Goal: Task Accomplishment & Management: Manage account settings

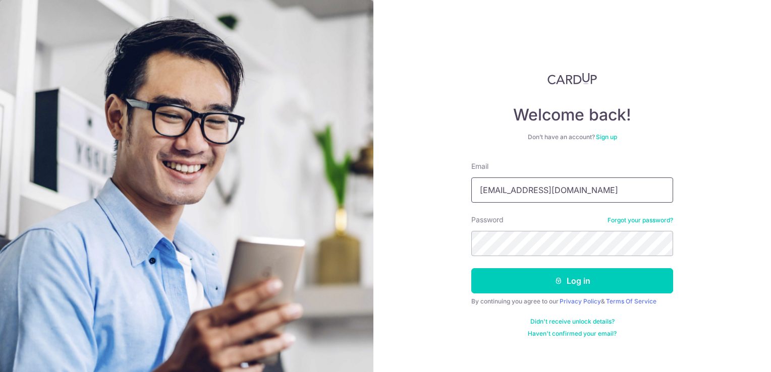
click at [579, 189] on input "[EMAIL_ADDRESS][DOMAIN_NAME]" at bounding box center [572, 190] width 202 height 25
drag, startPoint x: 715, startPoint y: 203, endPoint x: 696, endPoint y: 231, distance: 34.4
click at [715, 203] on div "Welcome back! Don’t have an account? Sign up Email ghimqi@gmail.com Password Fo…" at bounding box center [572, 186] width 398 height 372
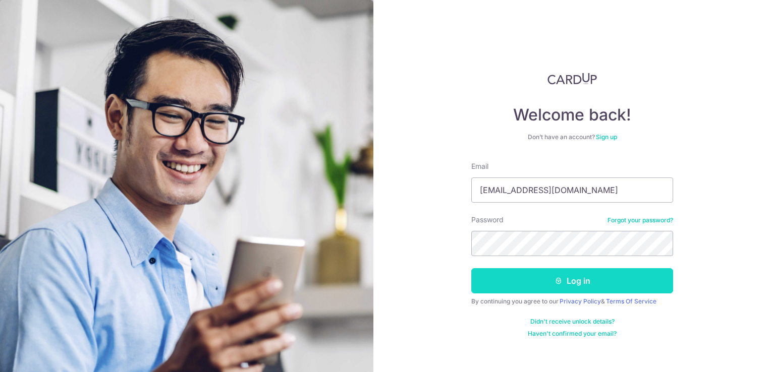
click at [638, 275] on button "Log in" at bounding box center [572, 280] width 202 height 25
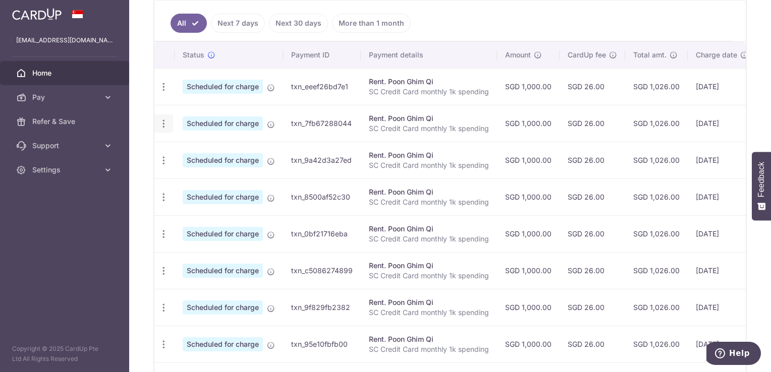
scroll to position [202, 0]
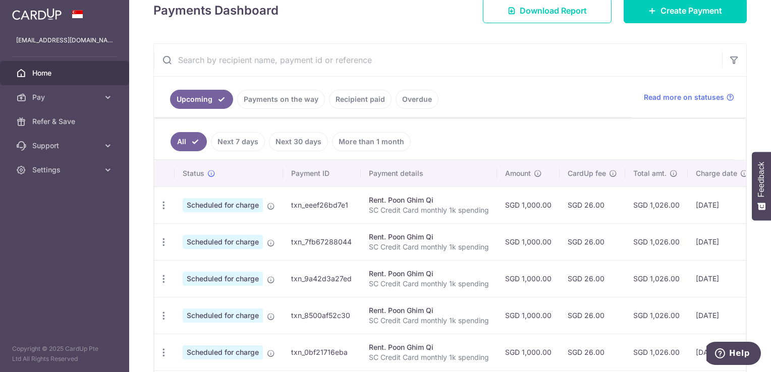
click at [348, 102] on link "Recipient paid" at bounding box center [360, 99] width 63 height 19
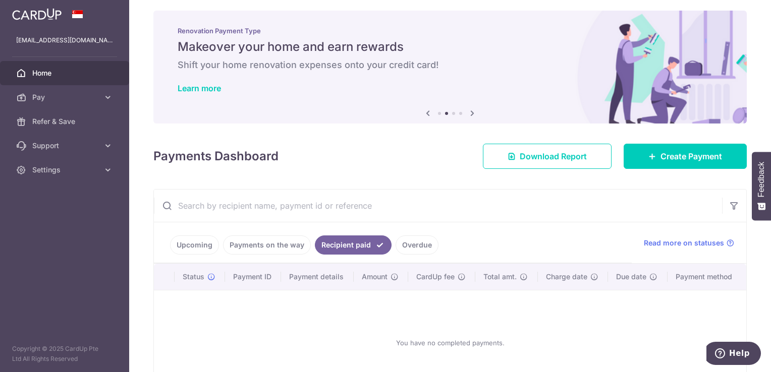
scroll to position [0, 0]
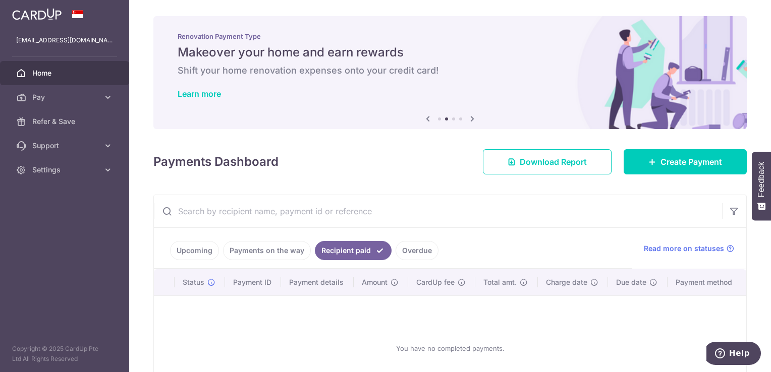
click at [274, 243] on link "Payments on the way" at bounding box center [267, 250] width 88 height 19
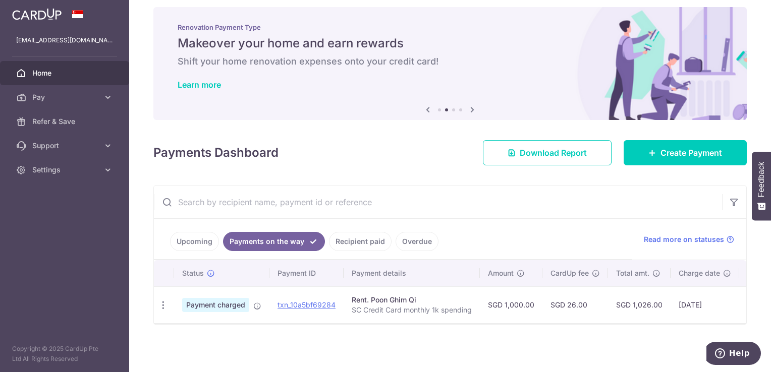
scroll to position [13, 0]
click at [194, 235] on link "Upcoming" at bounding box center [194, 241] width 49 height 19
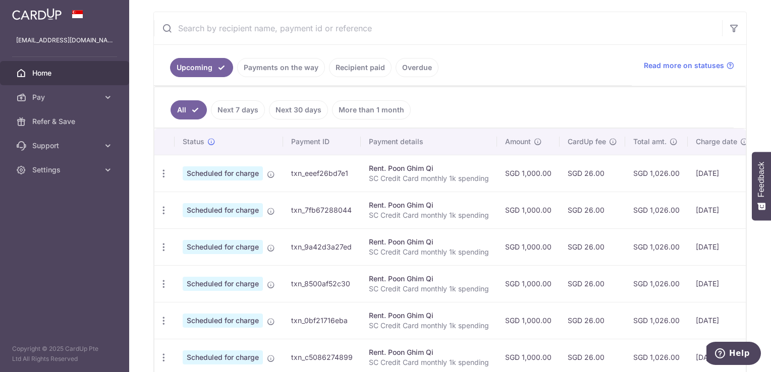
scroll to position [188, 0]
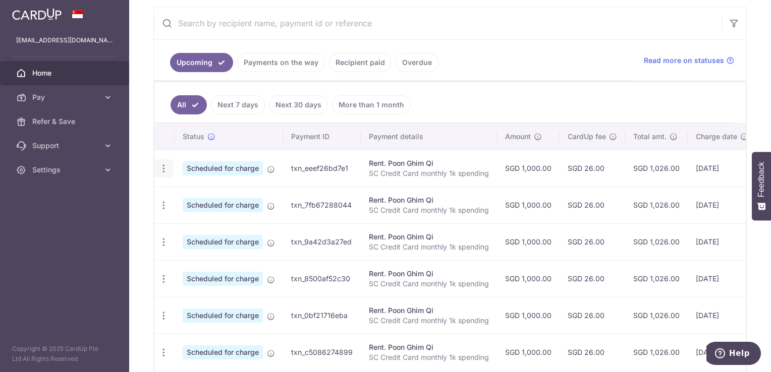
click at [169, 169] on div "Update payment Cancel payment" at bounding box center [163, 168] width 19 height 19
click at [163, 169] on icon "button" at bounding box center [163, 168] width 11 height 11
click at [604, 107] on ul "All Next 7 days Next 30 days More than 1 month" at bounding box center [443, 102] width 579 height 41
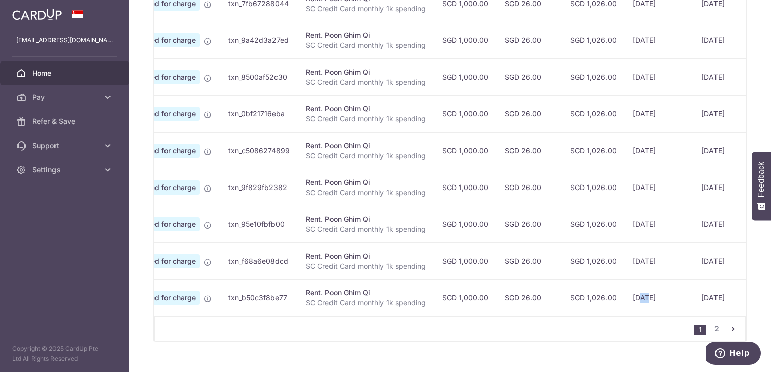
scroll to position [0, 70]
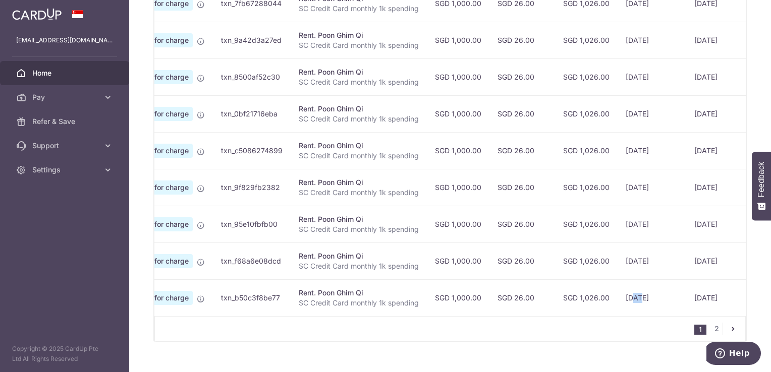
drag, startPoint x: 653, startPoint y: 306, endPoint x: 632, endPoint y: 311, distance: 21.3
click at [639, 309] on td "[DATE]" at bounding box center [652, 297] width 69 height 37
click at [436, 333] on div "1 2" at bounding box center [449, 328] width 591 height 25
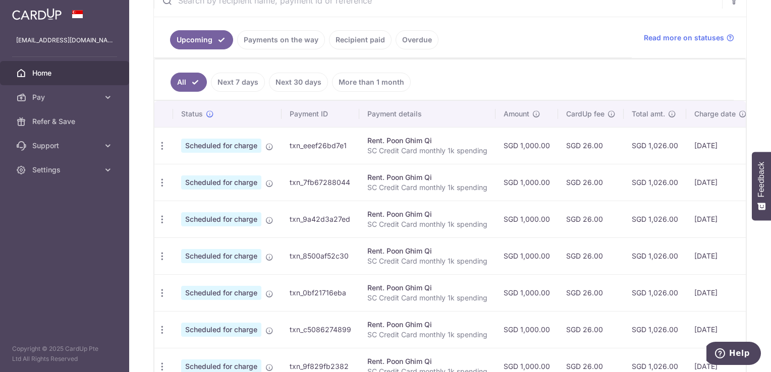
scroll to position [208, 0]
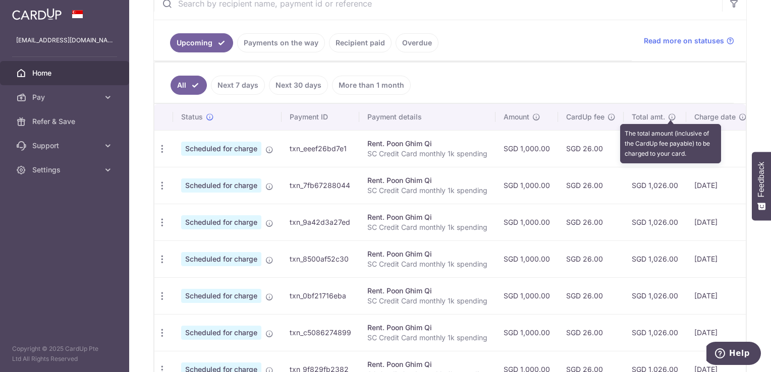
click at [672, 117] on icon at bounding box center [672, 117] width 8 height 8
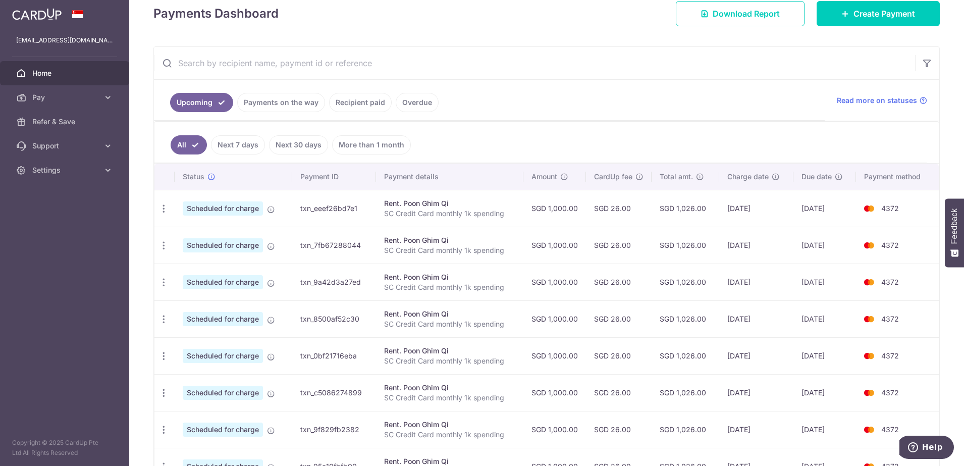
scroll to position [188, 0]
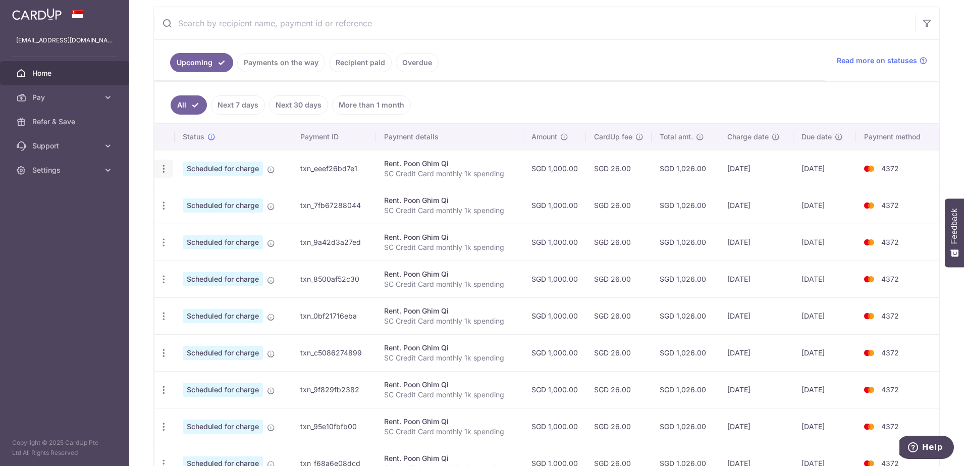
click at [166, 171] on icon "button" at bounding box center [163, 168] width 11 height 11
click at [168, 170] on icon "button" at bounding box center [163, 168] width 11 height 11
click at [185, 195] on span "Update payment" at bounding box center [217, 196] width 69 height 12
radio input "true"
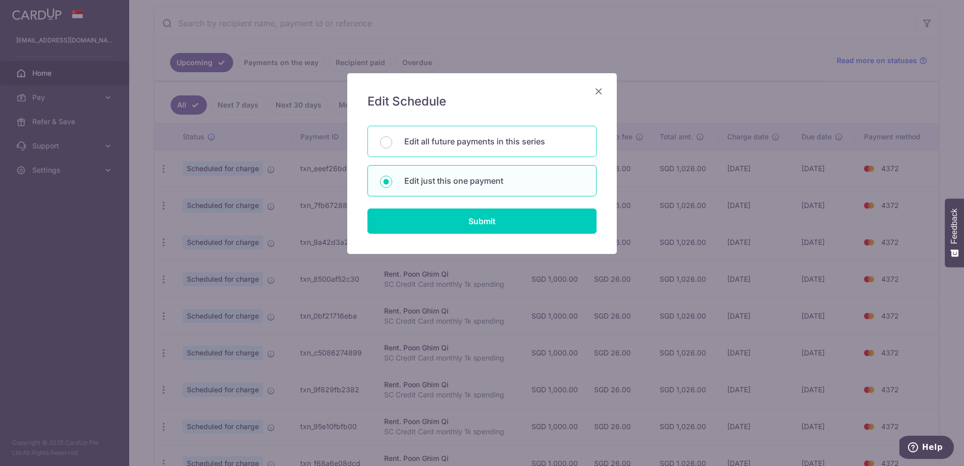
click at [514, 145] on p "Edit all future payments in this series" at bounding box center [494, 141] width 180 height 12
click at [392, 145] on input "Edit all future payments in this series" at bounding box center [386, 142] width 12 height 12
radio input "true"
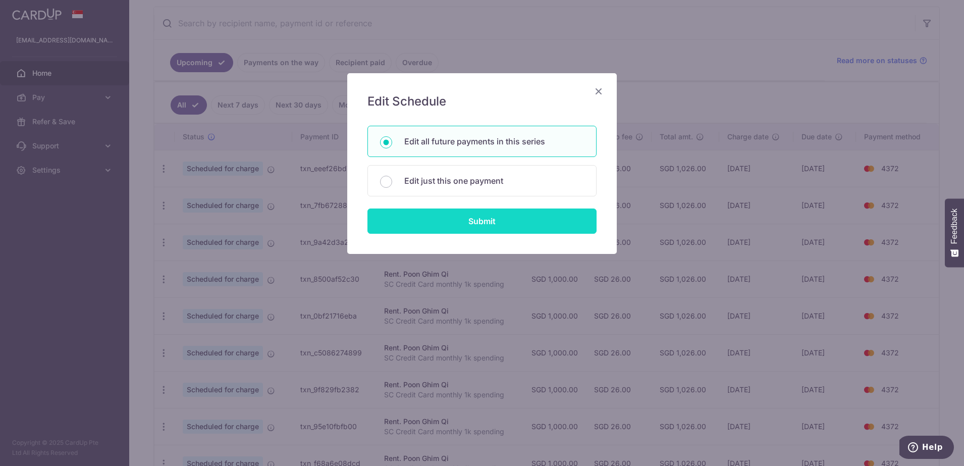
click at [449, 225] on input "Submit" at bounding box center [481, 220] width 229 height 25
radio input "true"
type input "1,000.00"
type input "SC Credit Card monthly 1k spending"
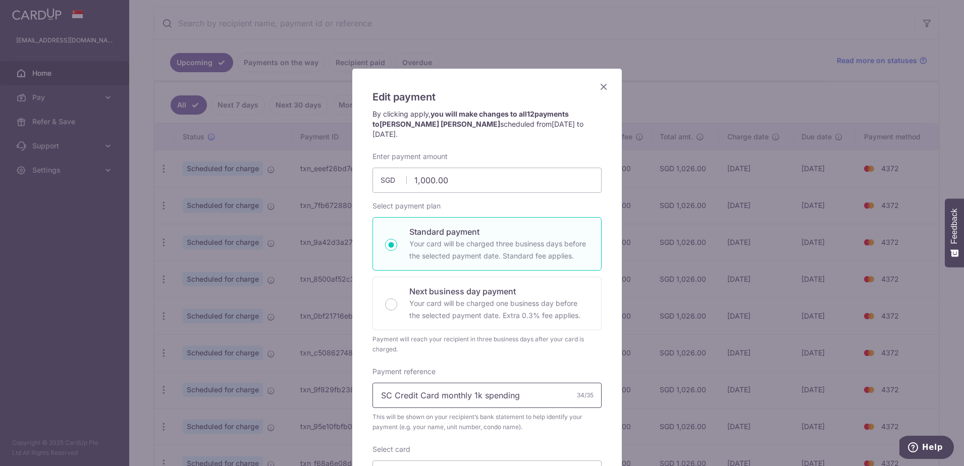
scroll to position [0, 0]
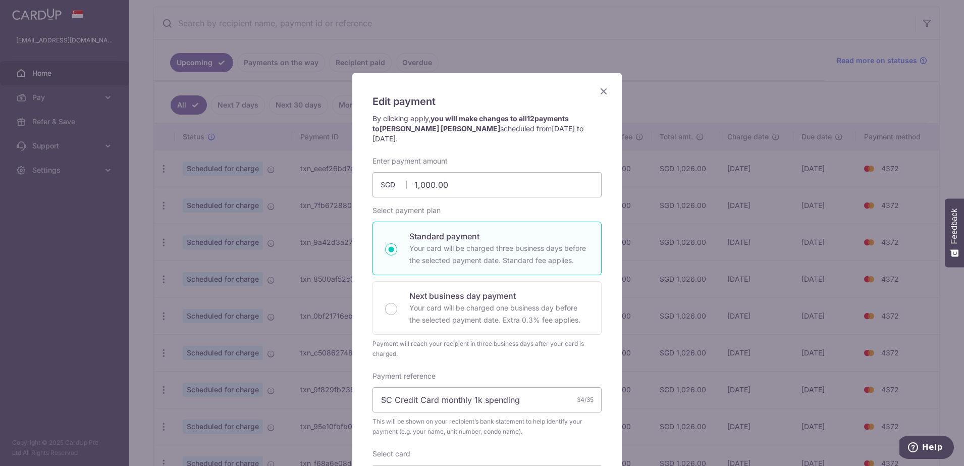
click at [504, 126] on span "05/10/2025 to 05/09/2026" at bounding box center [477, 133] width 211 height 19
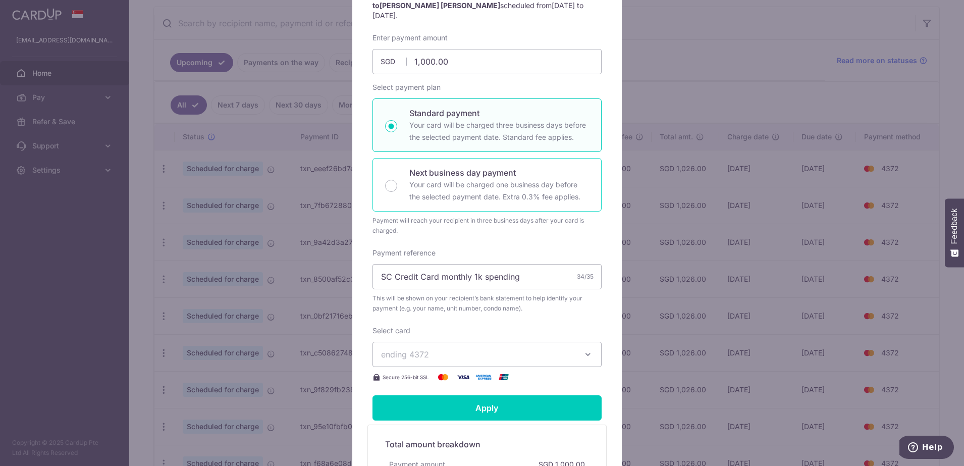
scroll to position [126, 0]
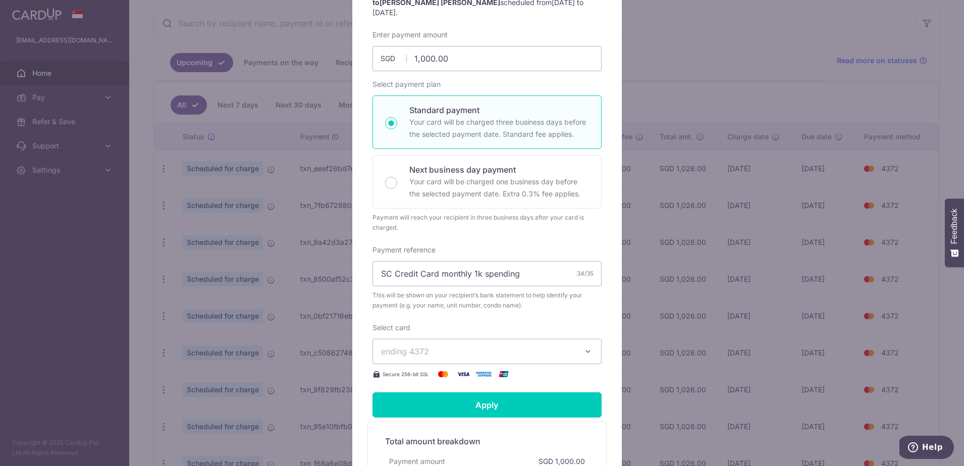
click at [585, 346] on icon "button" at bounding box center [588, 351] width 10 height 10
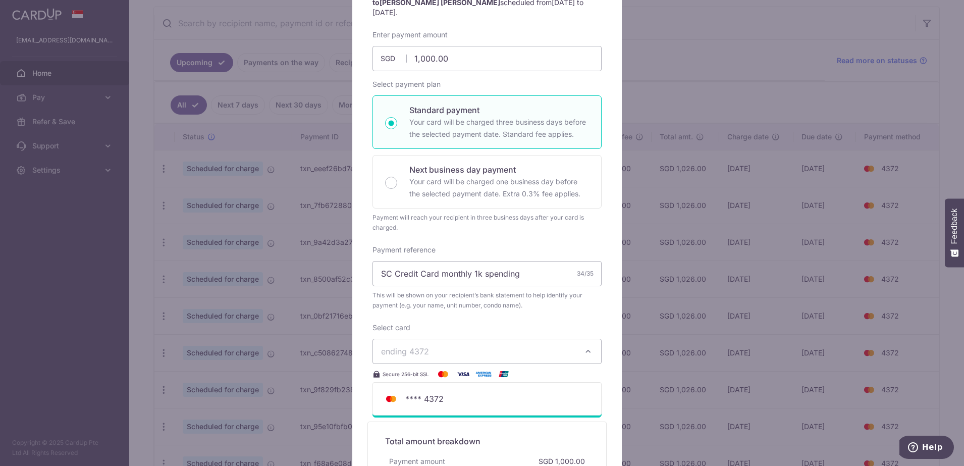
click at [585, 346] on icon "button" at bounding box center [588, 351] width 10 height 10
click at [596, 313] on div "Edit payment By clicking apply, you will make changes to all 12 payments to Poo…" at bounding box center [486, 250] width 269 height 607
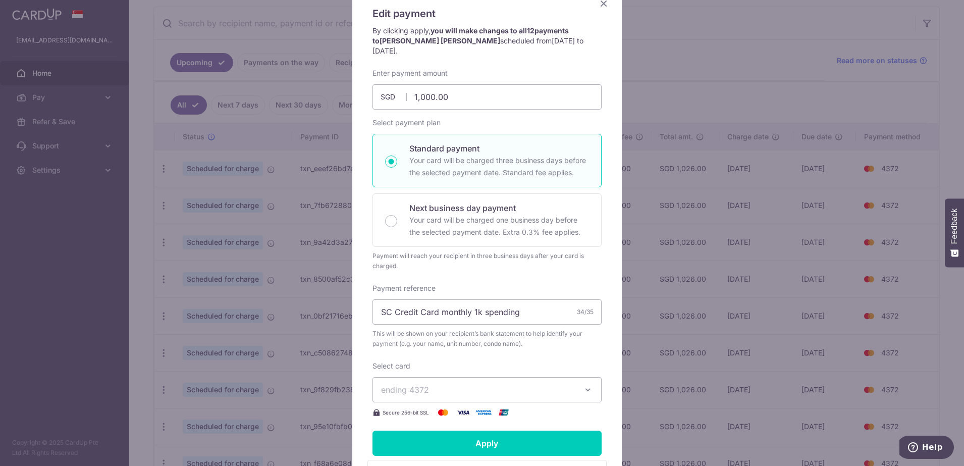
scroll to position [63, 0]
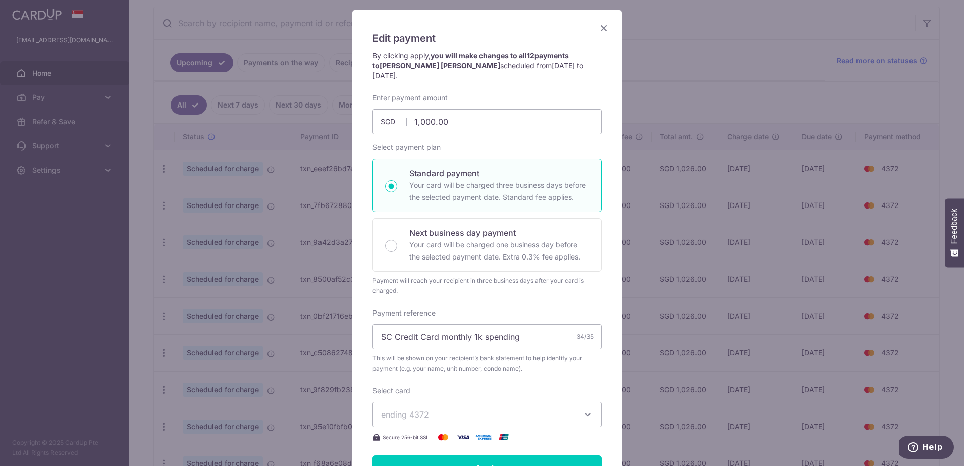
click at [506, 62] on span "05/10/2025 to 05/09/2026" at bounding box center [477, 70] width 211 height 19
click at [494, 65] on span "05/10/2025 to 05/09/2026" at bounding box center [477, 70] width 211 height 19
click at [597, 29] on icon "Close" at bounding box center [603, 28] width 12 height 13
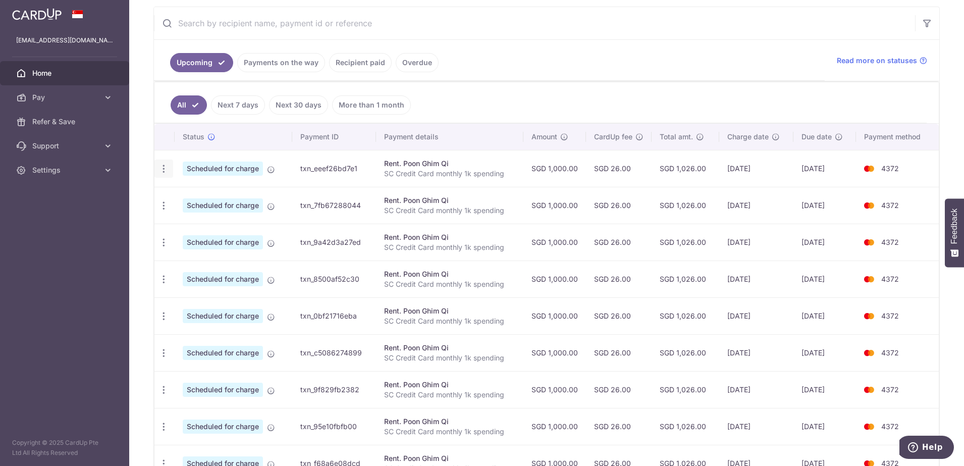
click at [164, 169] on icon "button" at bounding box center [163, 168] width 11 height 11
click at [191, 198] on span "Update payment" at bounding box center [217, 196] width 69 height 12
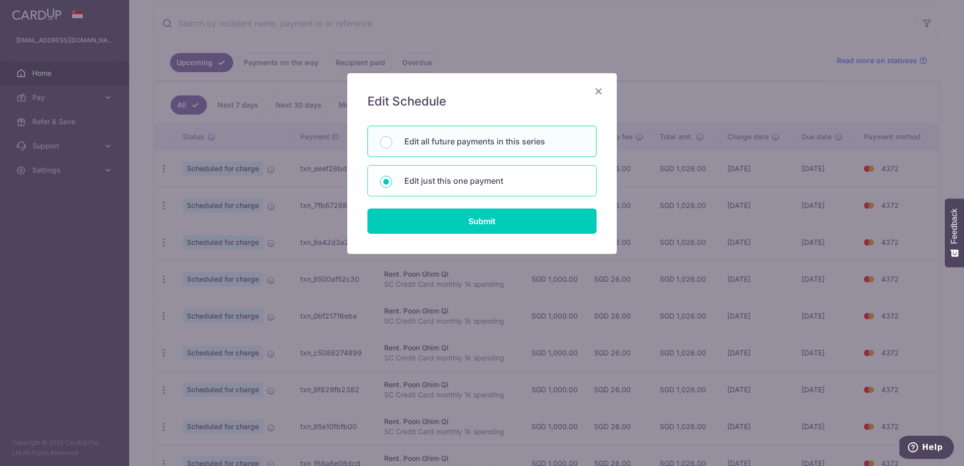
click at [450, 182] on p "Edit just this one payment" at bounding box center [494, 181] width 180 height 12
click at [392, 182] on input "Edit just this one payment" at bounding box center [386, 182] width 12 height 12
radio input "true"
click at [452, 141] on p "Edit all future payments in this series" at bounding box center [494, 141] width 180 height 12
click at [392, 141] on input "Edit all future payments in this series" at bounding box center [386, 142] width 12 height 12
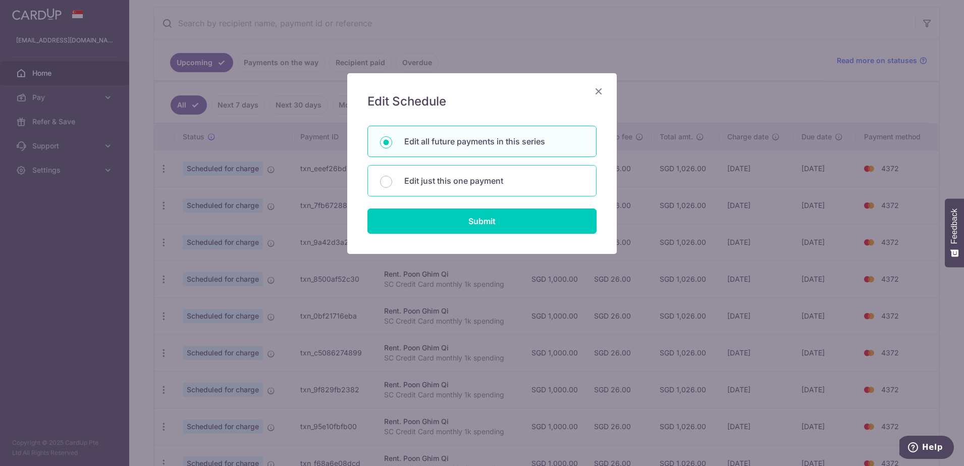
click at [450, 180] on p "Edit just this one payment" at bounding box center [494, 181] width 180 height 12
click at [392, 180] on input "Edit just this one payment" at bounding box center [386, 182] width 12 height 12
radio input "false"
click at [450, 180] on p "Edit just this one payment" at bounding box center [494, 181] width 180 height 12
click at [392, 180] on input "Edit just this one payment" at bounding box center [386, 182] width 12 height 12
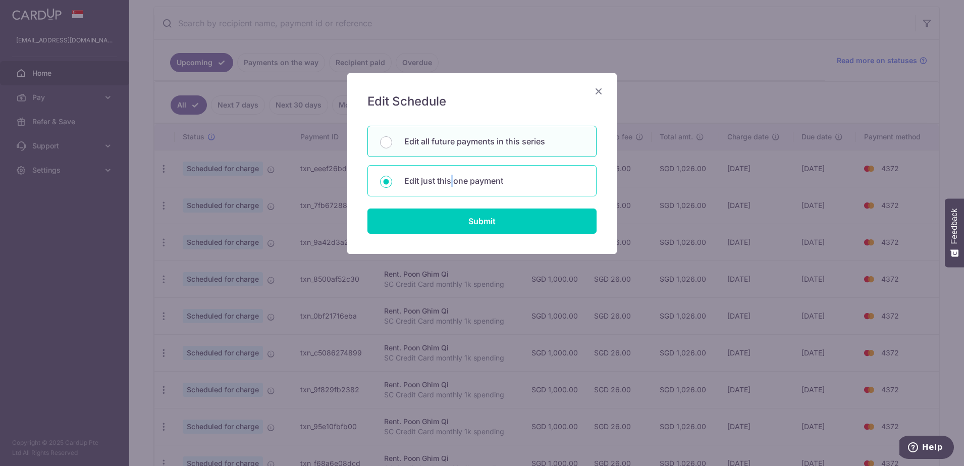
radio input "true"
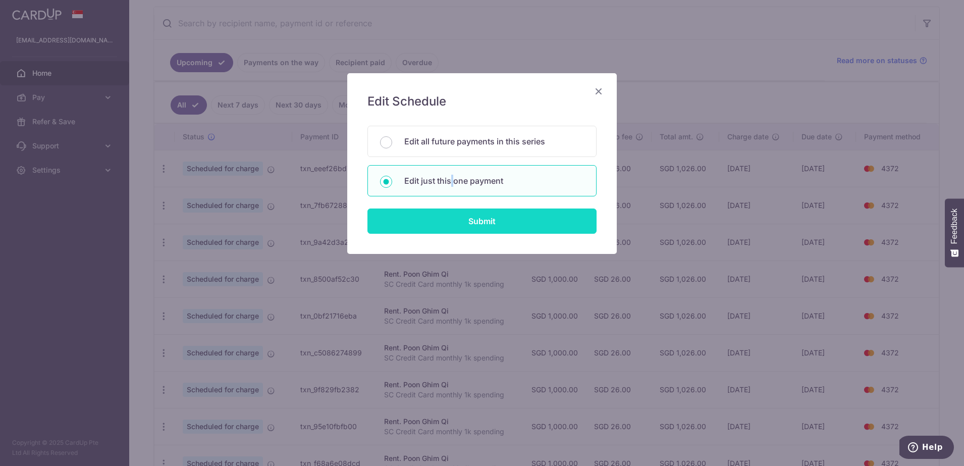
click at [458, 216] on input "Submit" at bounding box center [481, 220] width 229 height 25
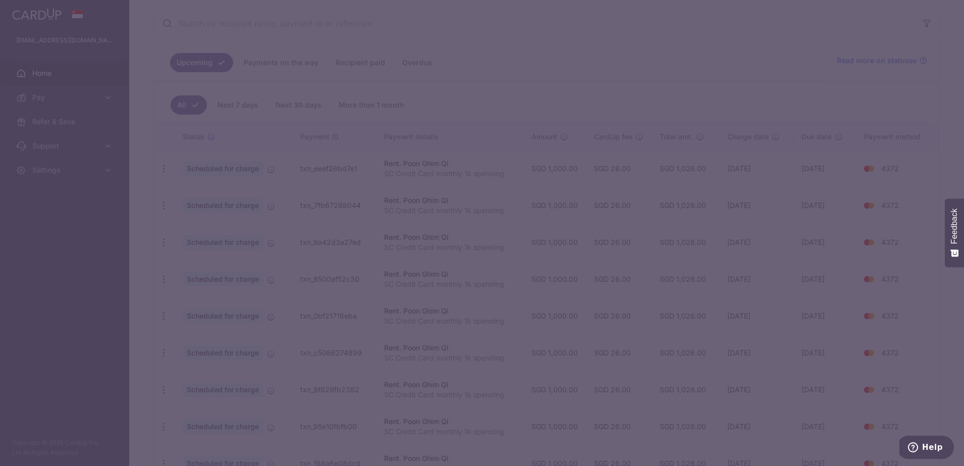
radio input "true"
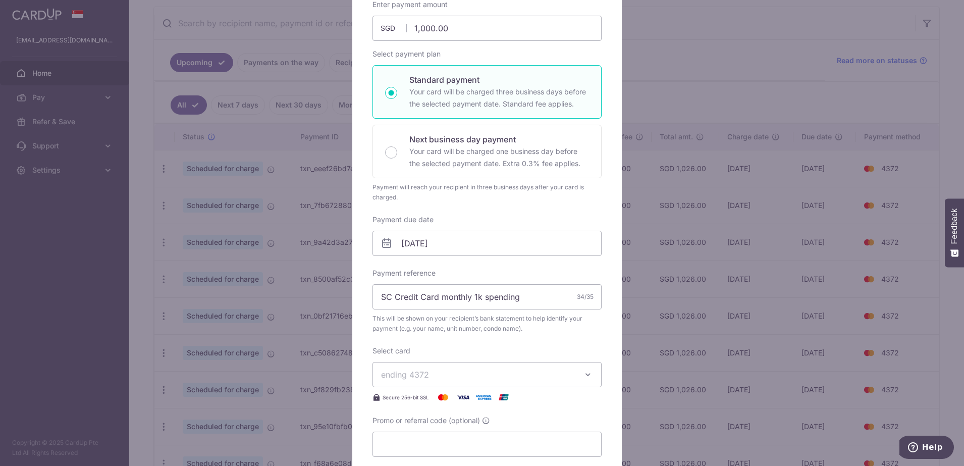
scroll to position [189, 0]
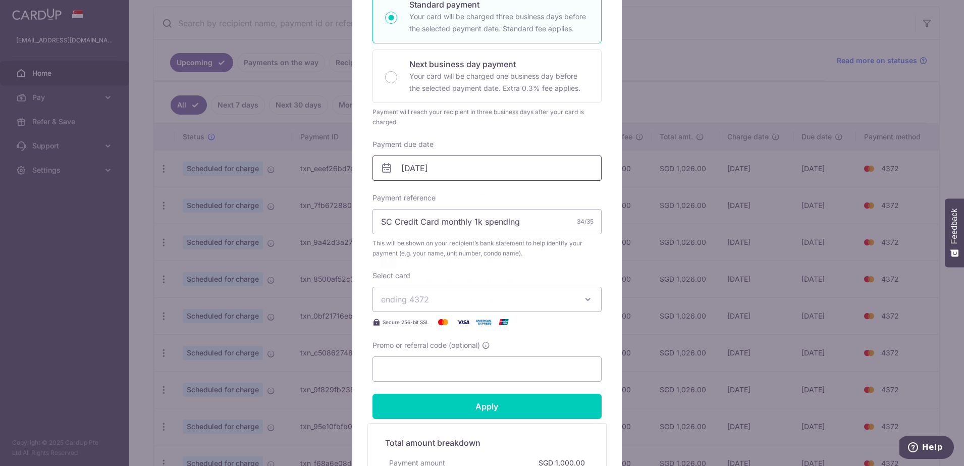
click at [455, 170] on input "05/10/2025" at bounding box center [486, 167] width 229 height 25
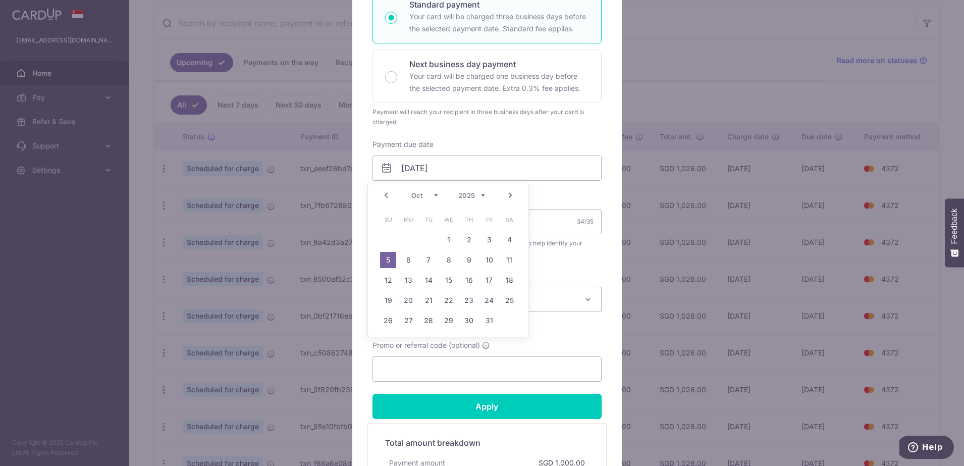
click at [547, 191] on div "Enter payment amount 1,000.00 1000.00 SGD To change the payment amount, please …" at bounding box center [486, 152] width 229 height 457
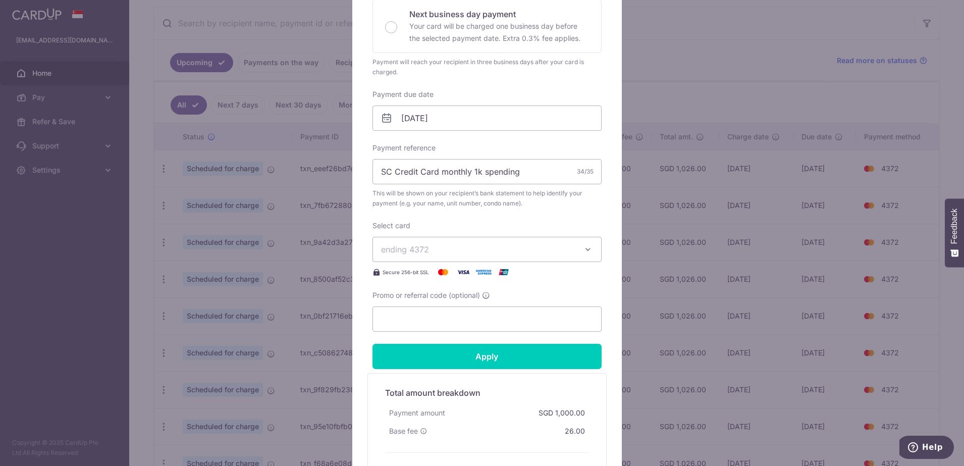
scroll to position [226, 0]
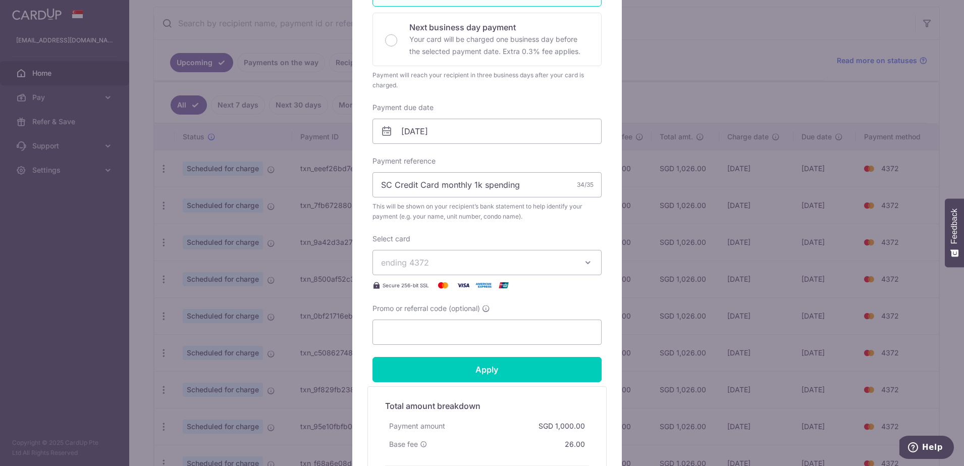
click at [380, 127] on icon at bounding box center [386, 131] width 12 height 12
click at [380, 130] on icon at bounding box center [386, 131] width 12 height 12
click at [381, 135] on icon at bounding box center [386, 131] width 12 height 12
drag, startPoint x: 391, startPoint y: 131, endPoint x: 410, endPoint y: 134, distance: 19.0
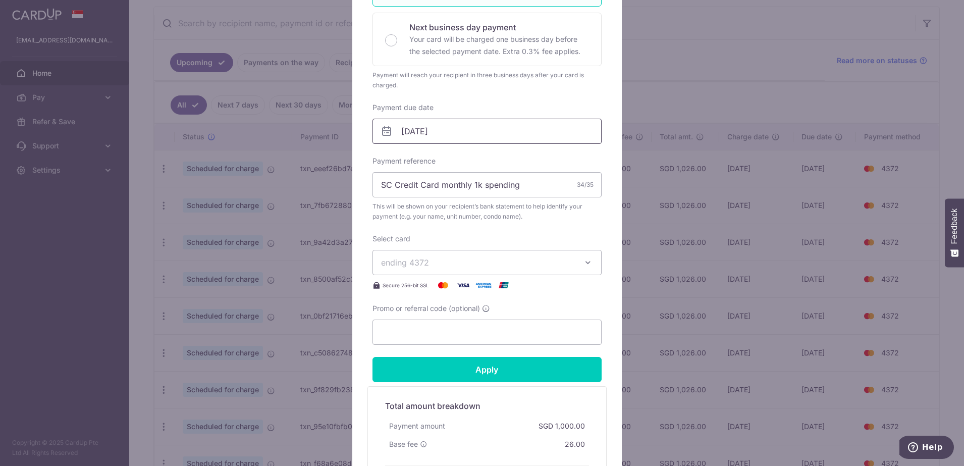
click at [392, 131] on input "05/10/2025" at bounding box center [486, 131] width 229 height 25
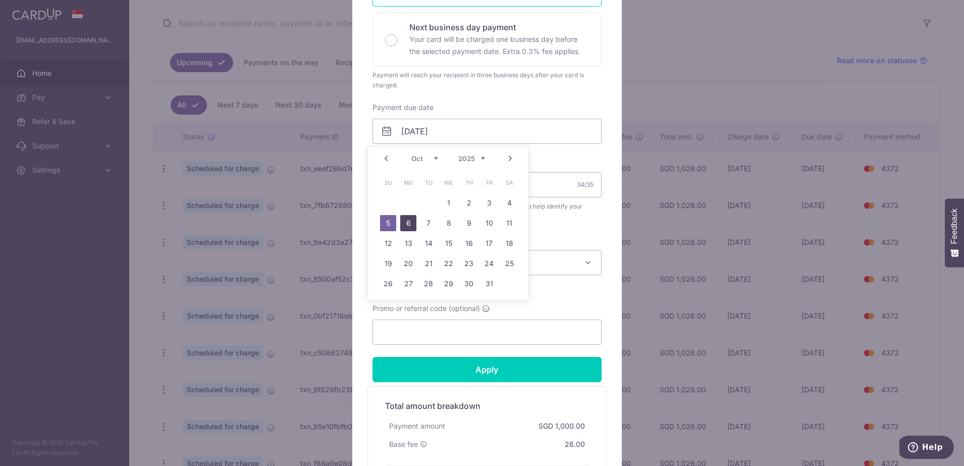
click at [411, 222] on link "6" at bounding box center [408, 223] width 16 height 16
type input "[DATE]"
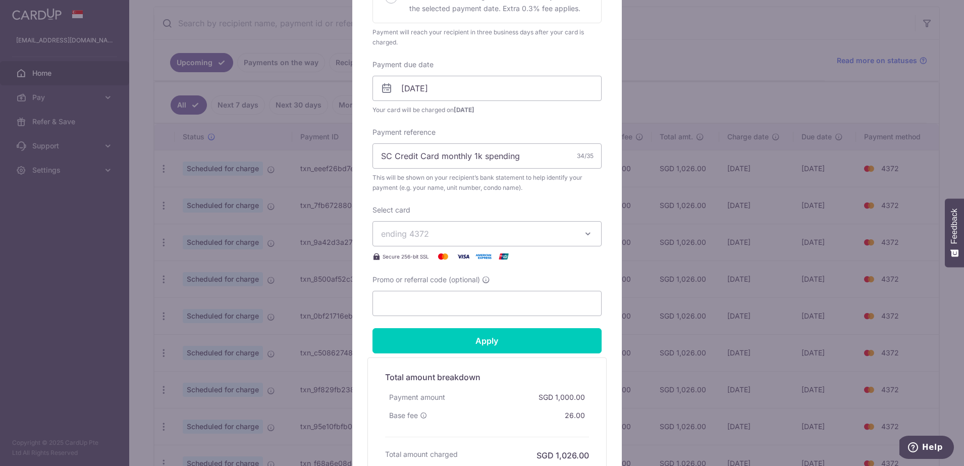
scroll to position [366, 0]
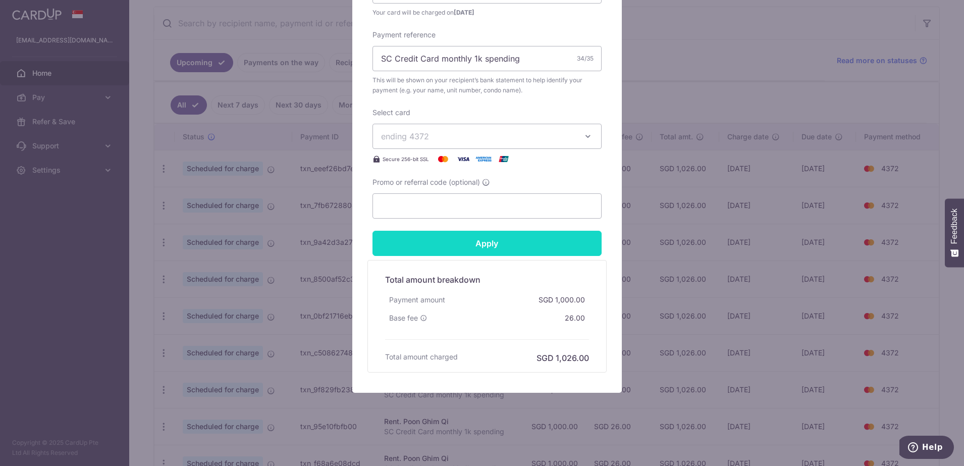
click at [479, 248] on input "Apply" at bounding box center [486, 243] width 229 height 25
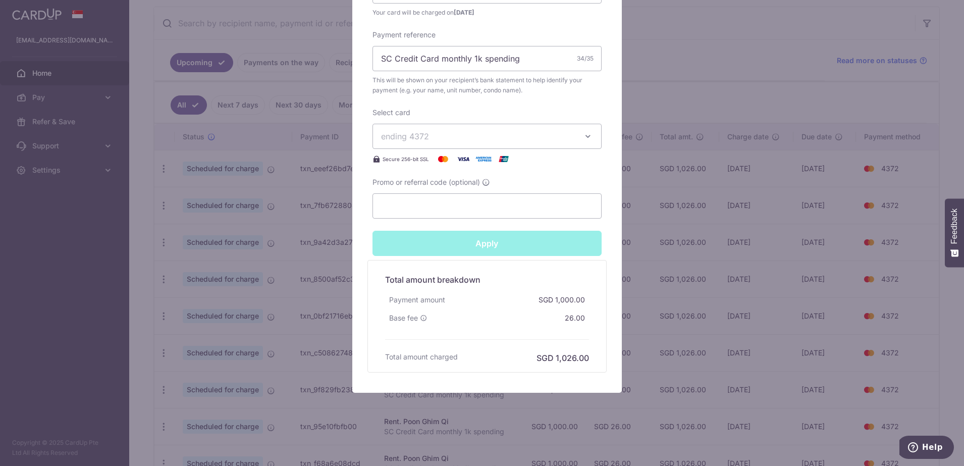
type input "Successfully Applied"
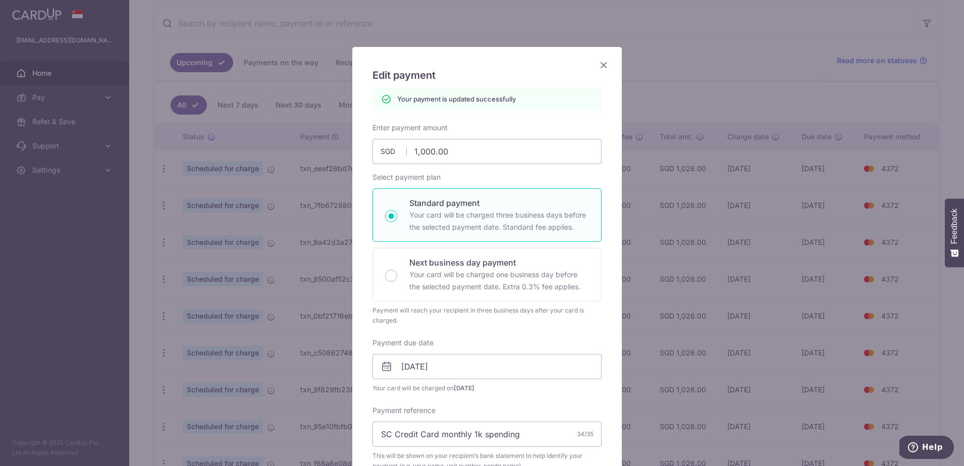
scroll to position [23, 0]
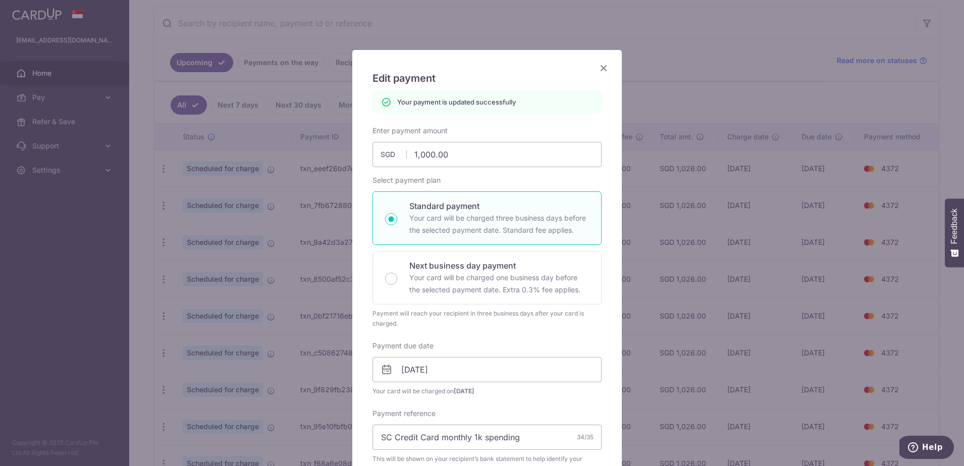
click at [601, 70] on icon "Close" at bounding box center [603, 68] width 12 height 13
click at [601, 70] on div "Edit payment By clicking apply, you will make changes to all 12 payments to Poo…" at bounding box center [486, 410] width 269 height 721
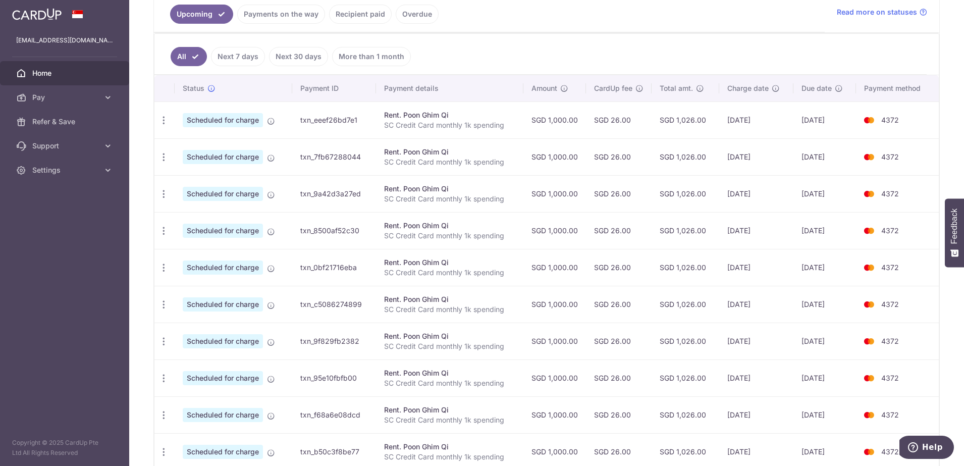
scroll to position [252, 0]
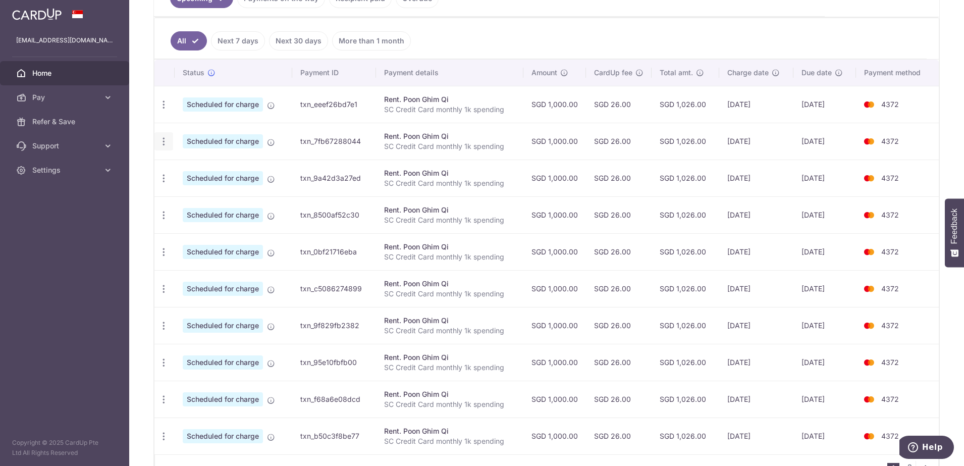
click at [166, 110] on icon "button" at bounding box center [163, 104] width 11 height 11
click at [211, 172] on span "Update payment" at bounding box center [217, 169] width 69 height 12
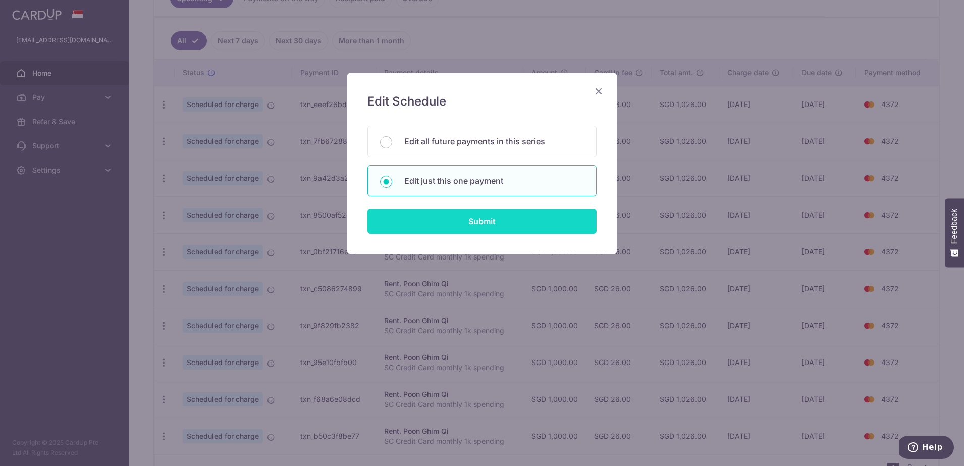
click at [465, 222] on input "Submit" at bounding box center [481, 220] width 229 height 25
radio input "true"
type input "1,000.00"
type input "05/11/2025"
type input "SC Credit Card monthly 1k spending"
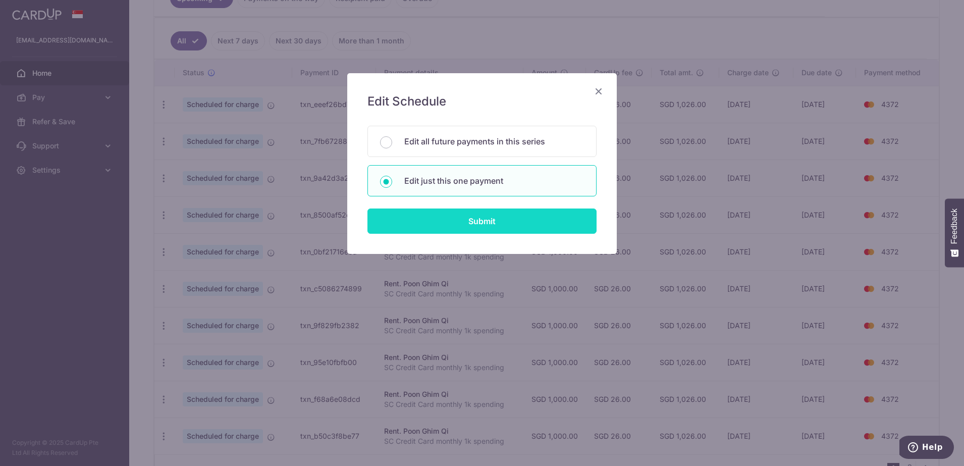
click at [465, 222] on input "Submit" at bounding box center [481, 220] width 229 height 25
radio input "true"
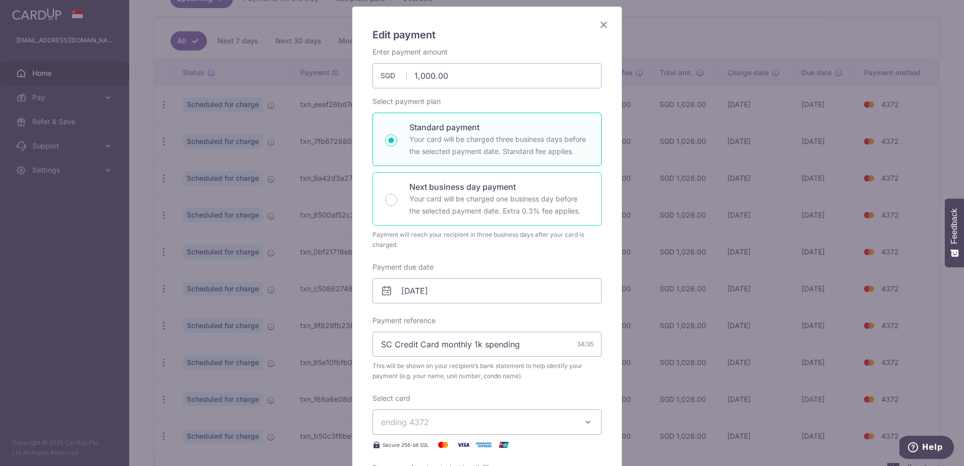
scroll to position [189, 0]
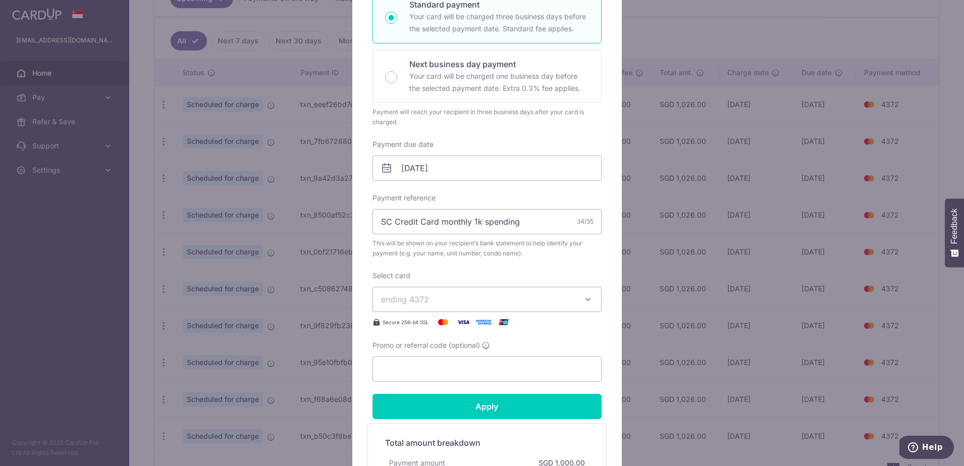
click at [382, 169] on icon at bounding box center [386, 168] width 12 height 12
click at [438, 170] on input "05/11/2025" at bounding box center [486, 167] width 229 height 25
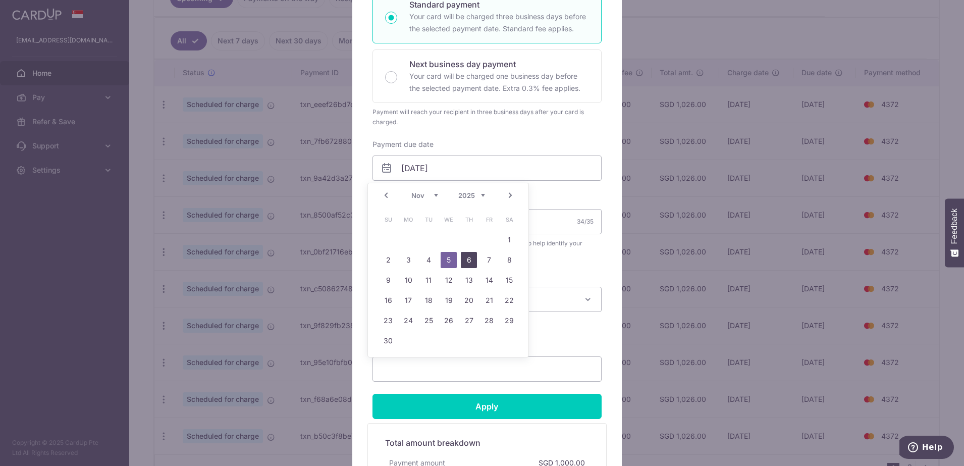
click at [469, 262] on link "6" at bounding box center [469, 260] width 16 height 16
type input "[DATE]"
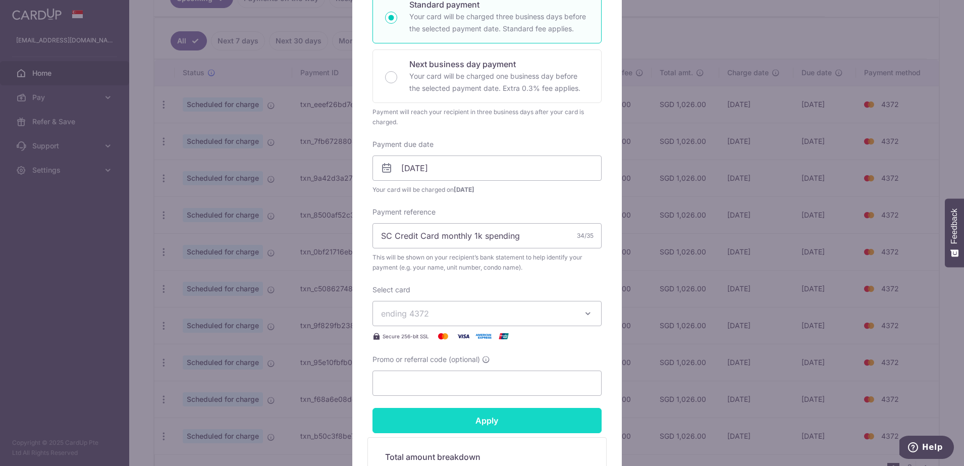
click at [497, 419] on input "Apply" at bounding box center [486, 420] width 229 height 25
type input "Successfully Applied"
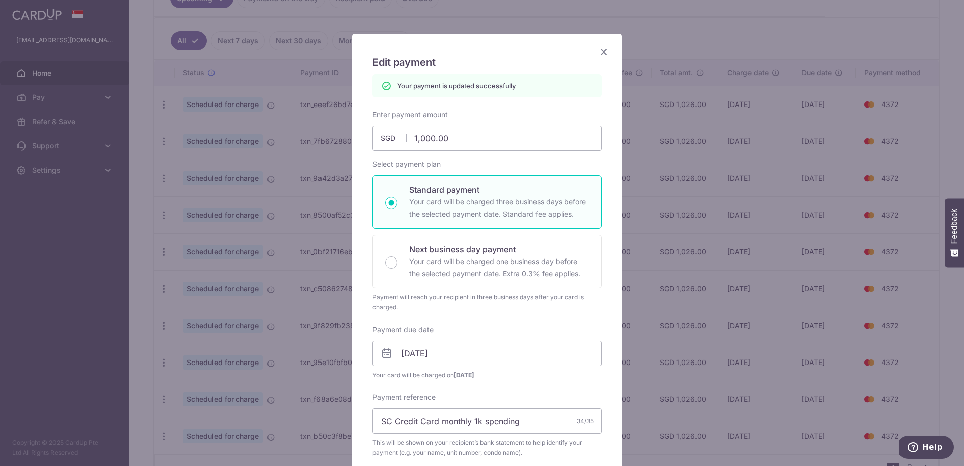
scroll to position [35, 0]
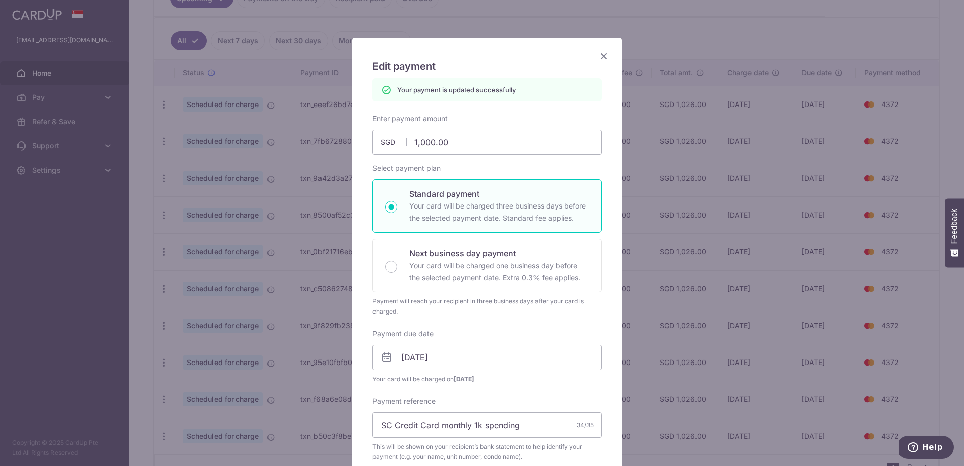
click at [598, 57] on icon "Close" at bounding box center [603, 55] width 12 height 13
click at [598, 57] on div "Edit payment By clicking apply, you will make changes to all payments to Poon G…" at bounding box center [486, 398] width 269 height 721
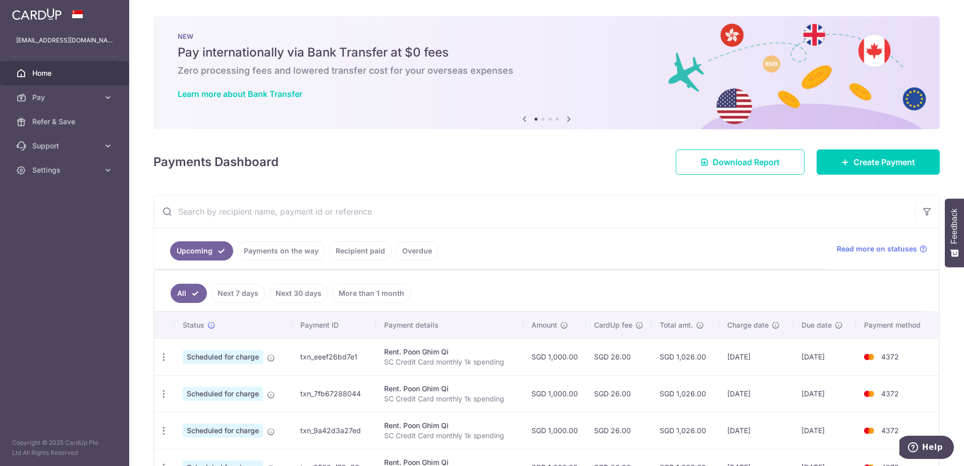
scroll to position [189, 0]
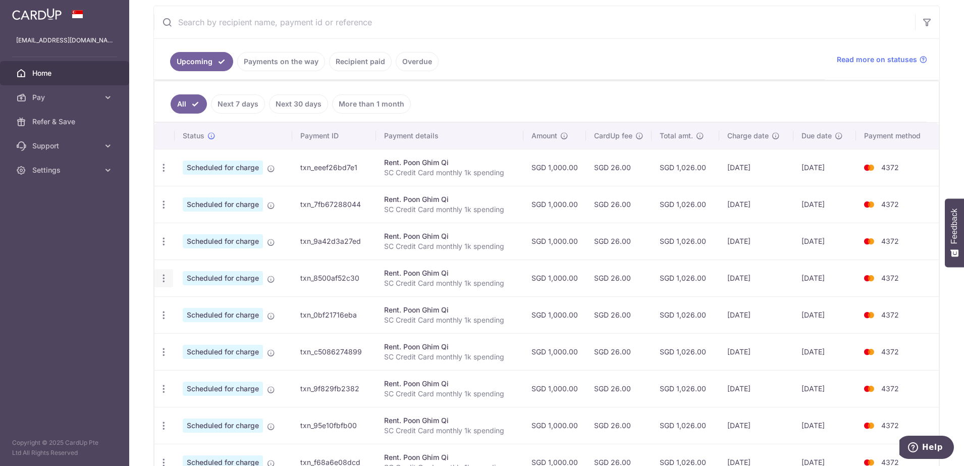
click at [167, 285] on div "Update payment Cancel payment" at bounding box center [163, 278] width 19 height 19
click at [157, 280] on div "Update payment Cancel payment" at bounding box center [163, 278] width 19 height 19
click at [161, 173] on icon "button" at bounding box center [163, 167] width 11 height 11
click at [198, 303] on span "Update payment" at bounding box center [217, 306] width 69 height 12
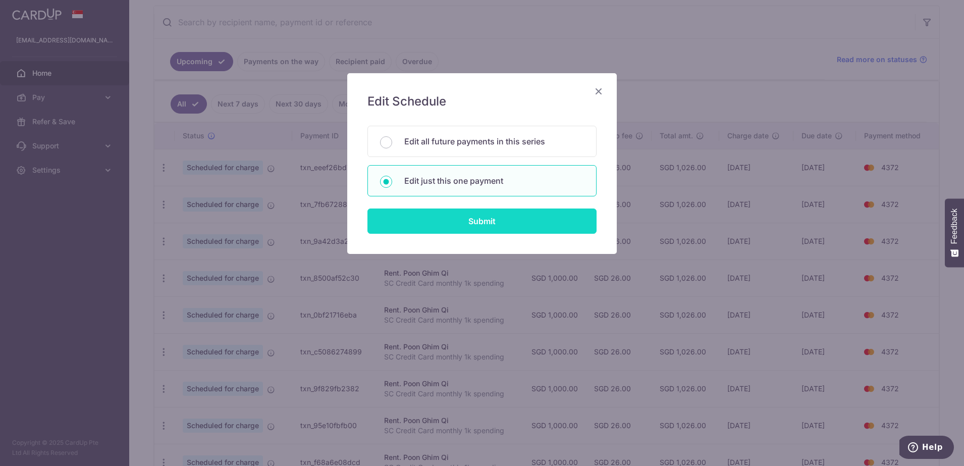
click at [440, 225] on input "Submit" at bounding box center [481, 220] width 229 height 25
radio input "true"
type input "1,000.00"
type input "05/01/2026"
type input "SC Credit Card monthly 1k spending"
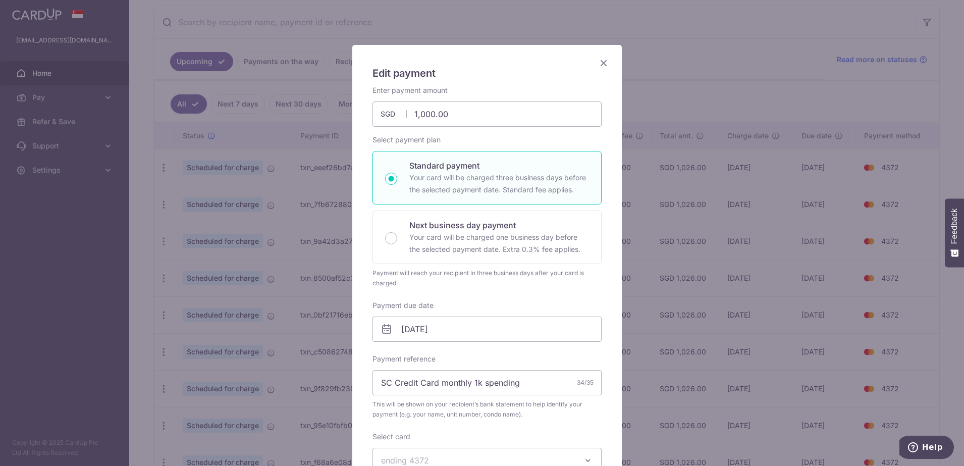
scroll to position [126, 0]
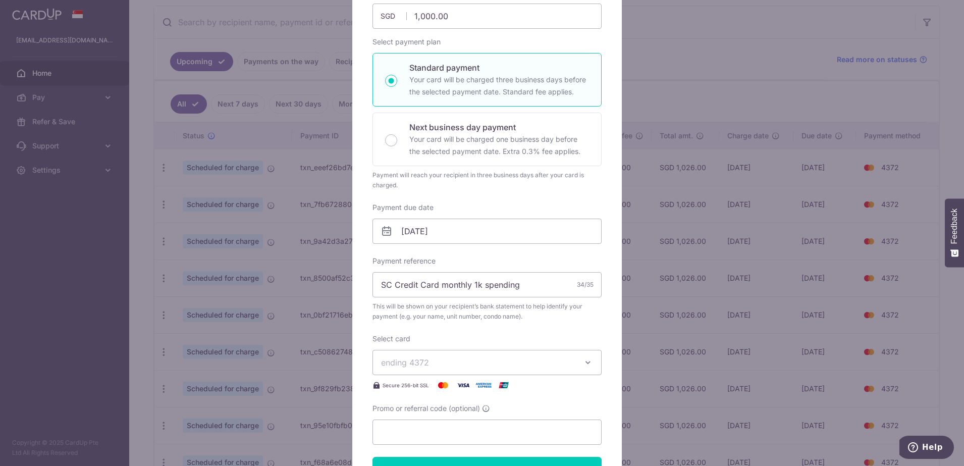
click at [380, 234] on icon at bounding box center [386, 231] width 12 height 12
click at [381, 231] on icon at bounding box center [386, 231] width 12 height 12
click at [412, 237] on input "05/01/2026" at bounding box center [486, 230] width 229 height 25
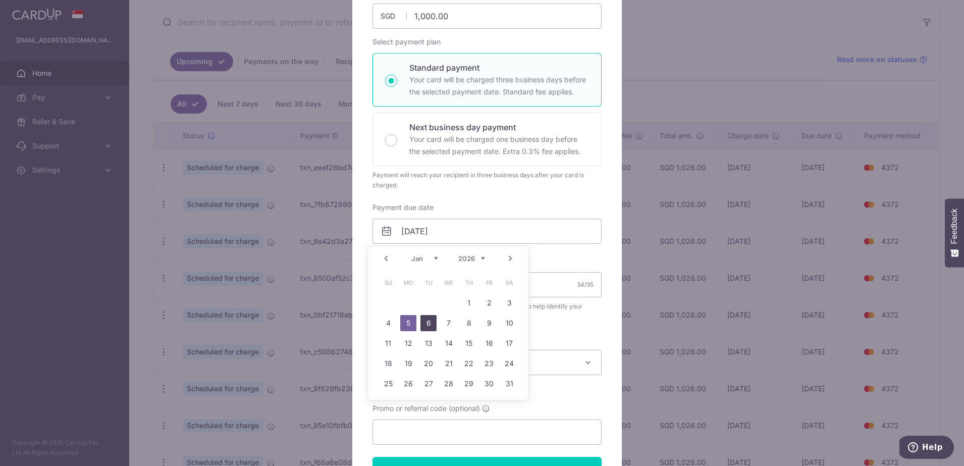
click at [425, 318] on link "6" at bounding box center [428, 323] width 16 height 16
type input "06/01/2026"
click at [425, 318] on link "6" at bounding box center [428, 323] width 16 height 16
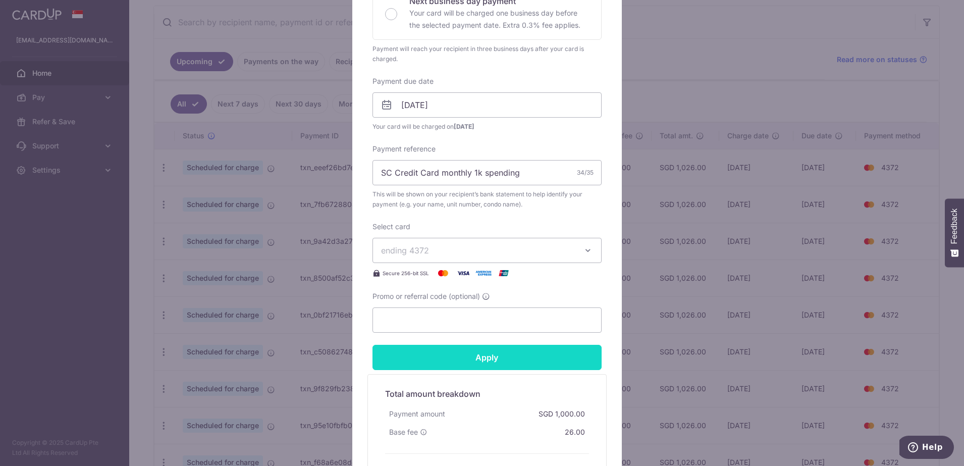
click at [513, 362] on input "Apply" at bounding box center [486, 357] width 229 height 25
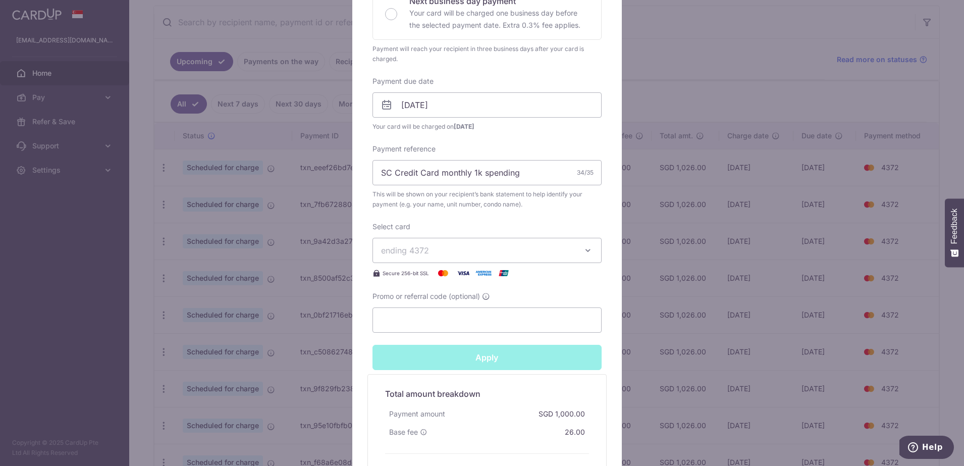
type input "Successfully Applied"
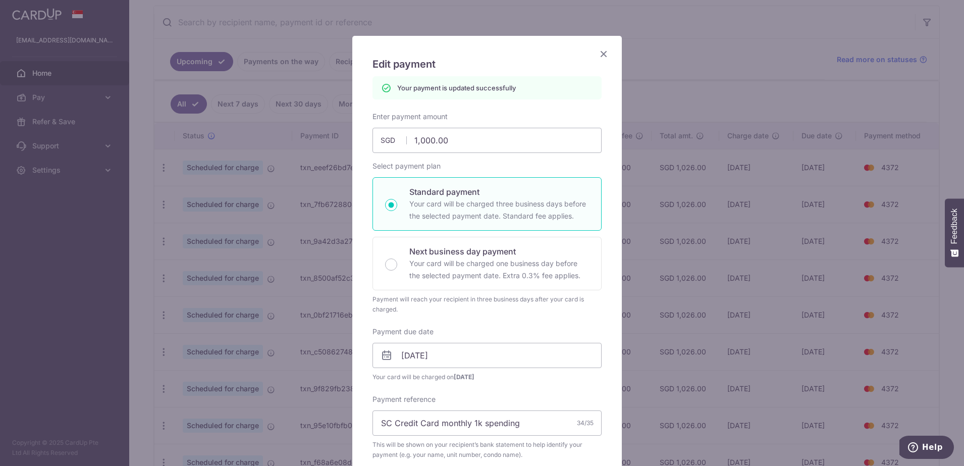
scroll to position [35, 0]
click at [597, 58] on icon "Close" at bounding box center [603, 55] width 12 height 13
click at [596, 58] on div "Edit payment By clicking apply, you will make changes to all payments to Poon G…" at bounding box center [486, 398] width 269 height 721
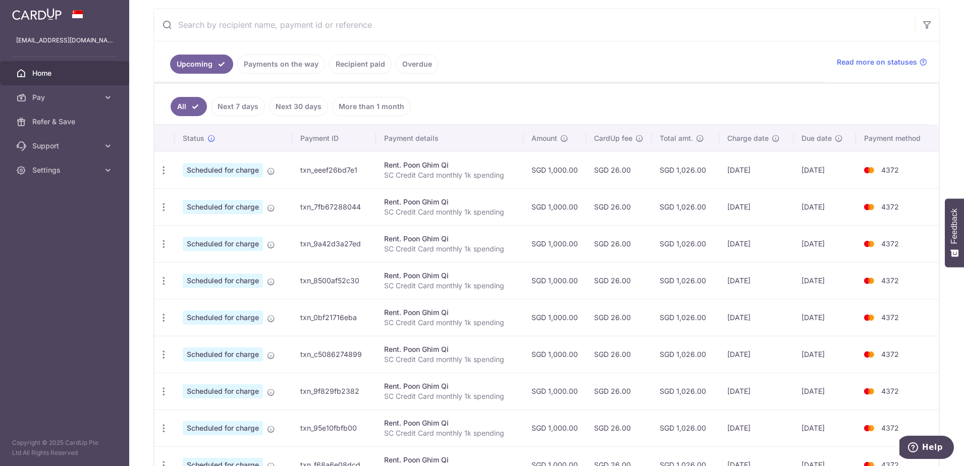
scroll to position [189, 0]
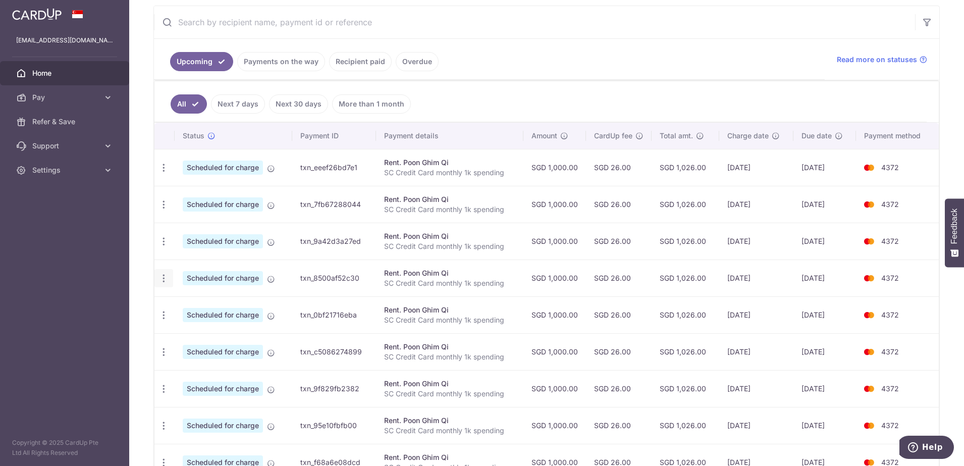
click at [163, 173] on icon "button" at bounding box center [163, 167] width 11 height 11
click at [190, 308] on span "Update payment" at bounding box center [217, 306] width 69 height 12
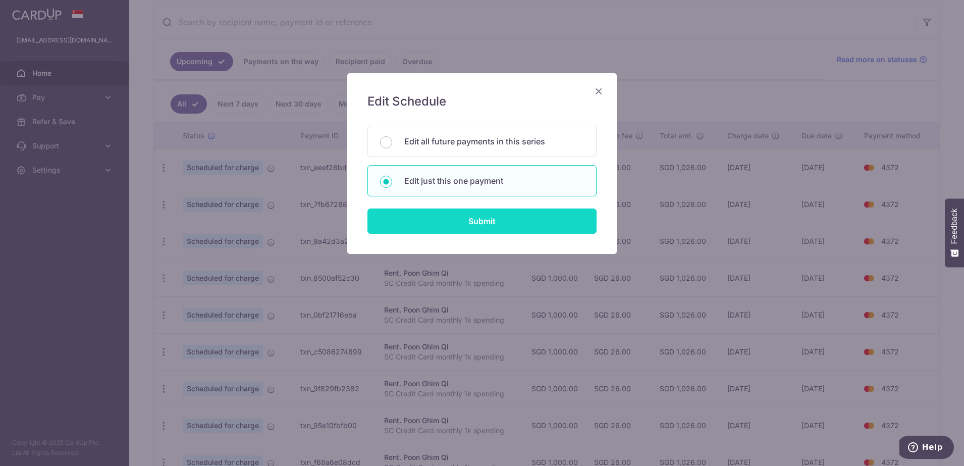
click at [475, 226] on input "Submit" at bounding box center [481, 220] width 229 height 25
radio input "true"
type input "1,000.00"
type input "[DATE]"
type input "SC Credit Card monthly 1k spending"
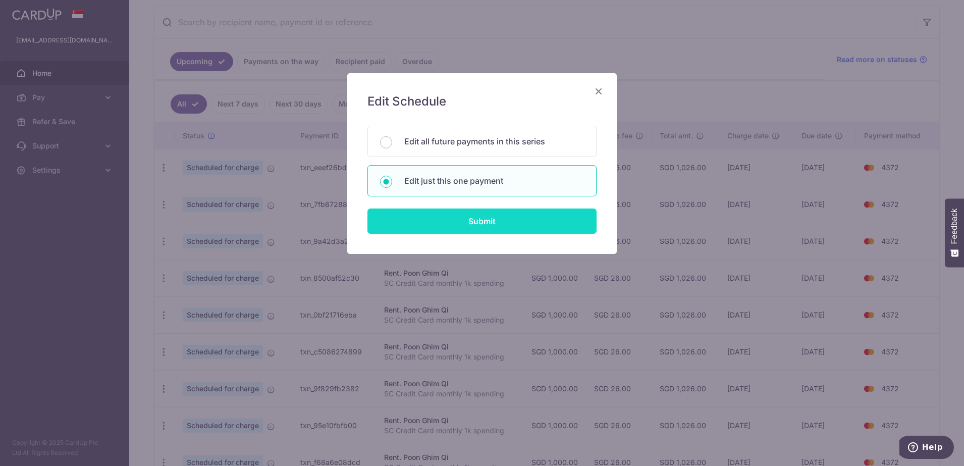
click at [475, 226] on input "Submit" at bounding box center [481, 220] width 229 height 25
radio input "true"
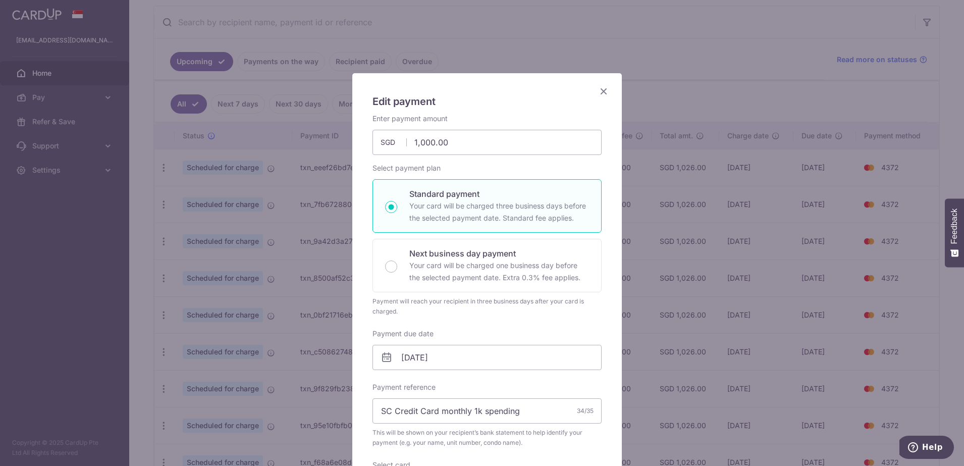
click at [383, 361] on icon at bounding box center [386, 357] width 12 height 12
click at [398, 358] on input "[DATE]" at bounding box center [486, 357] width 229 height 25
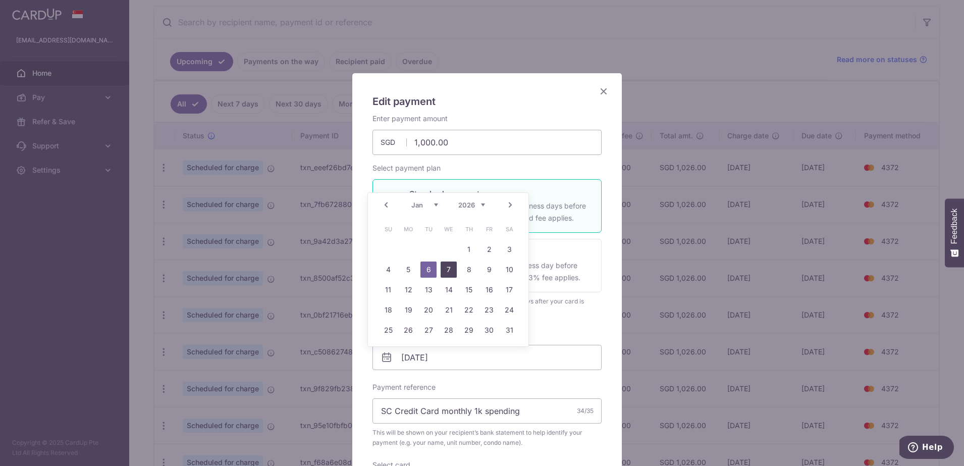
click at [446, 271] on link "7" at bounding box center [448, 269] width 16 height 16
type input "[DATE]"
click at [446, 271] on link "7" at bounding box center [448, 269] width 16 height 16
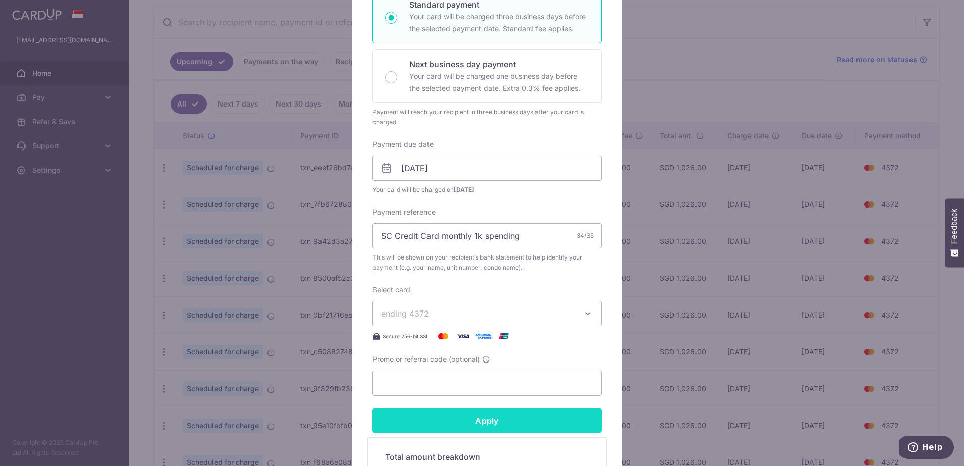
click at [466, 421] on input "Apply" at bounding box center [486, 420] width 229 height 25
click at [466, 421] on div "Apply" at bounding box center [486, 420] width 241 height 25
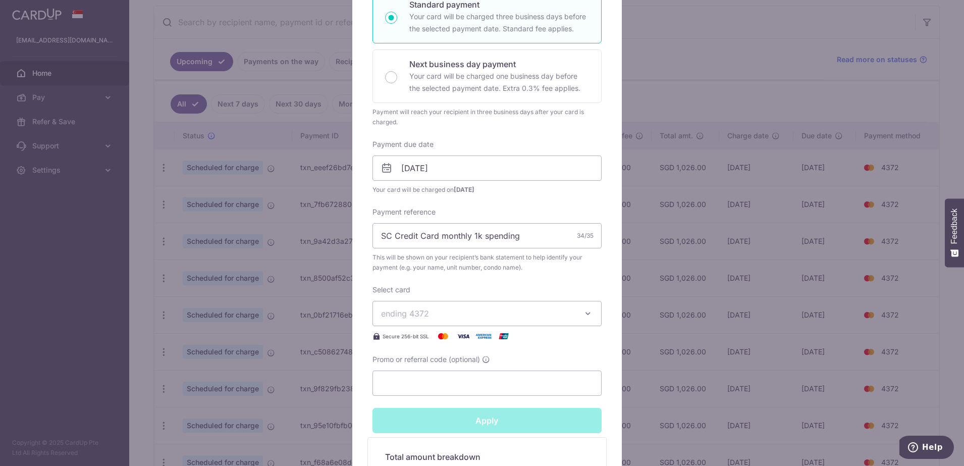
type input "Successfully Applied"
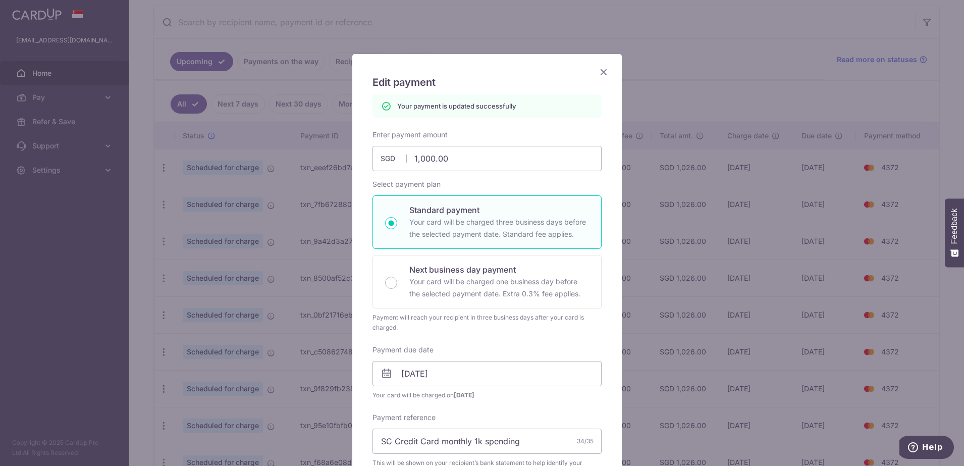
scroll to position [0, 0]
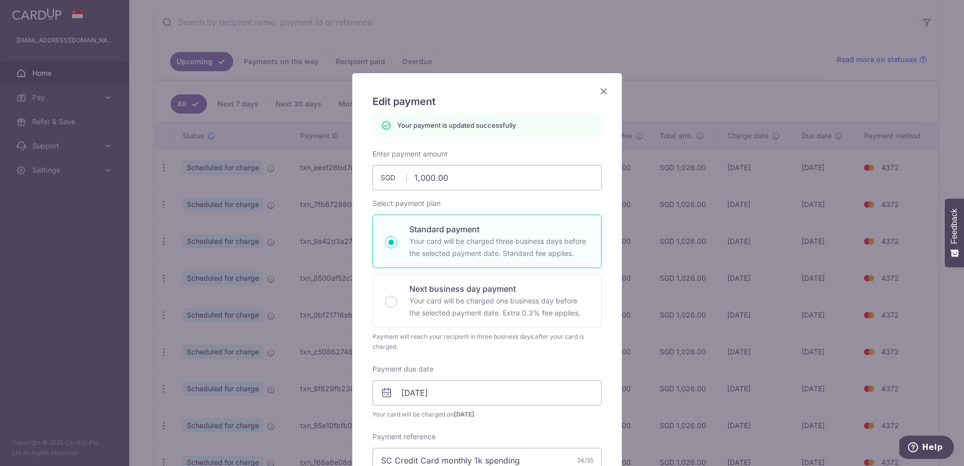
click at [597, 87] on icon "Close" at bounding box center [603, 91] width 12 height 13
click at [595, 87] on div "Edit payment By clicking apply, you will make changes to all payments to Poon G…" at bounding box center [486, 433] width 269 height 721
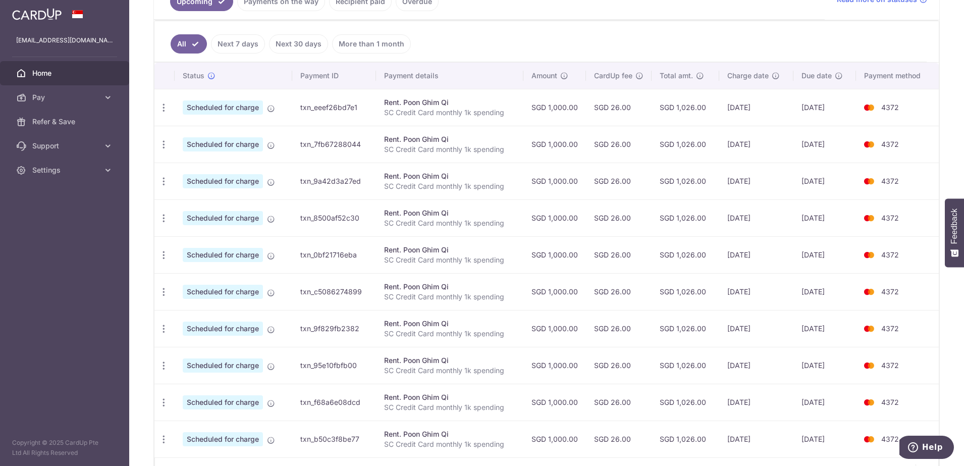
scroll to position [252, 0]
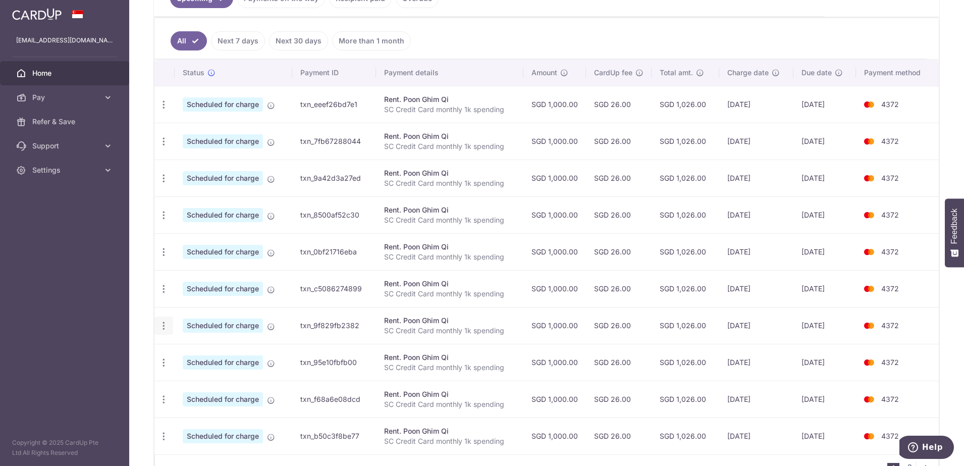
click at [171, 326] on div "Update payment Cancel payment" at bounding box center [163, 325] width 19 height 19
click at [165, 110] on icon "button" at bounding box center [163, 104] width 11 height 11
click at [197, 348] on span "Update payment" at bounding box center [217, 353] width 69 height 12
radio input "true"
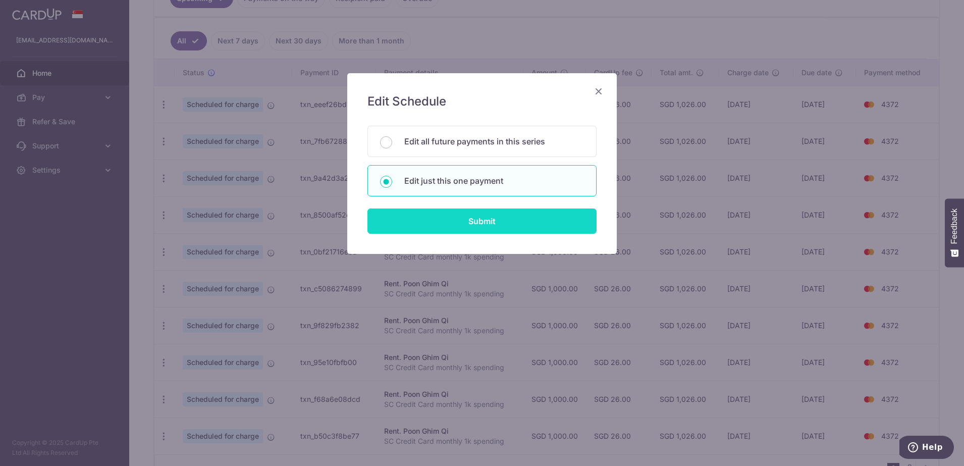
click at [465, 219] on input "Submit" at bounding box center [481, 220] width 229 height 25
radio input "true"
type input "1,000.00"
type input "05/04/2026"
type input "SC Credit Card monthly 1k spending"
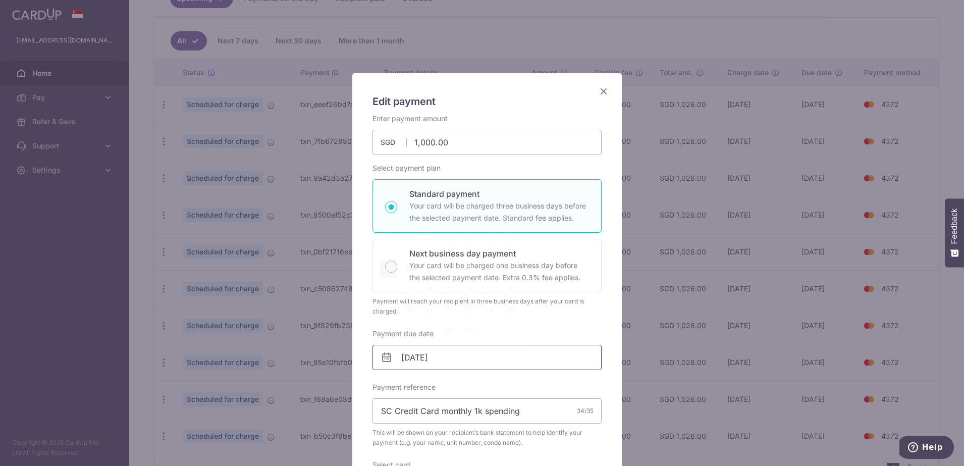
click at [390, 362] on input "05/04/2026" at bounding box center [486, 357] width 229 height 25
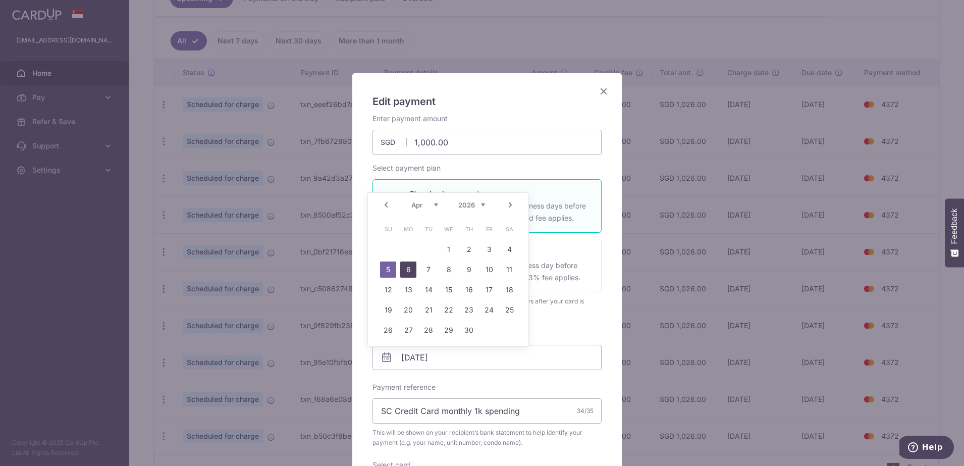
click at [412, 270] on link "6" at bounding box center [408, 269] width 16 height 16
type input "[DATE]"
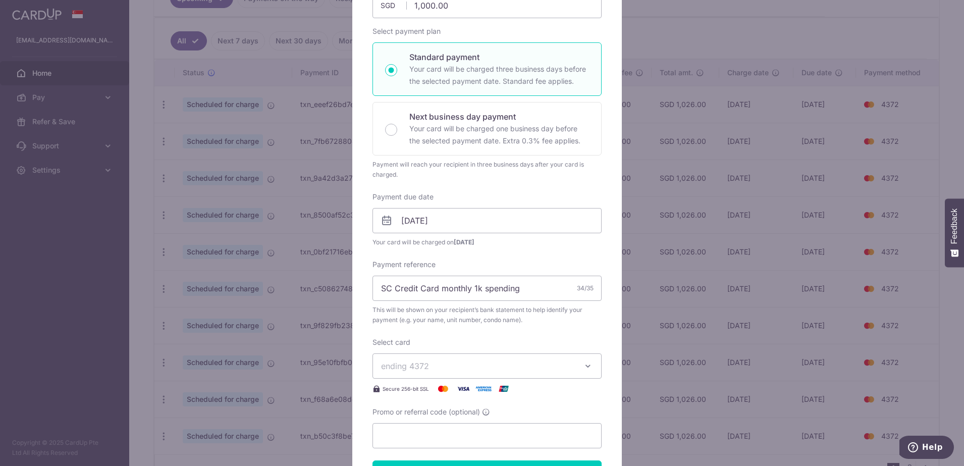
scroll to position [189, 0]
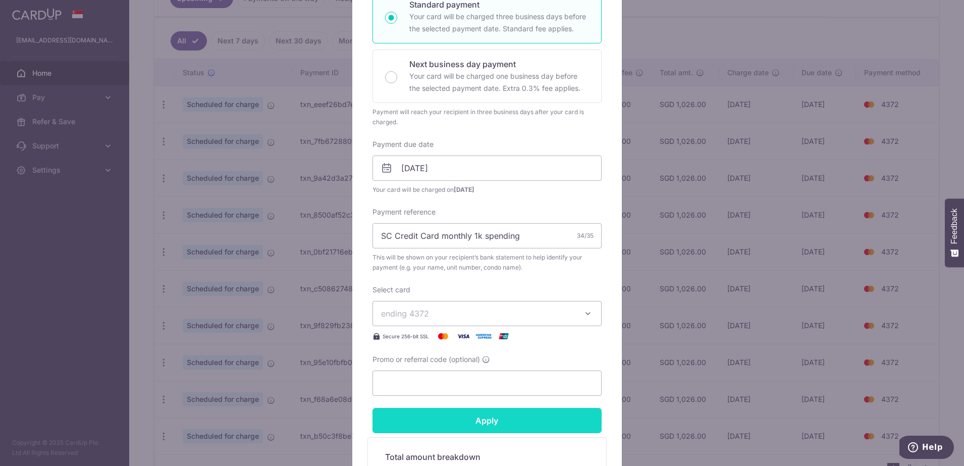
click at [521, 423] on input "Apply" at bounding box center [486, 420] width 229 height 25
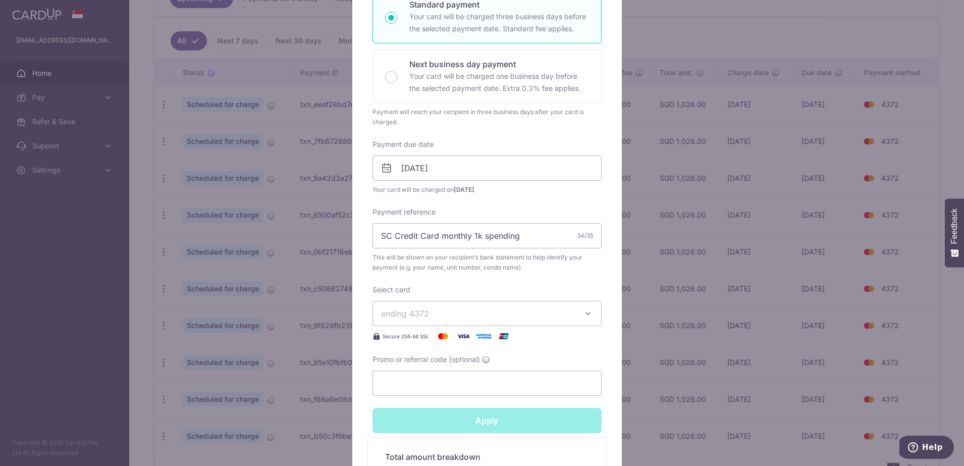
type input "Successfully Applied"
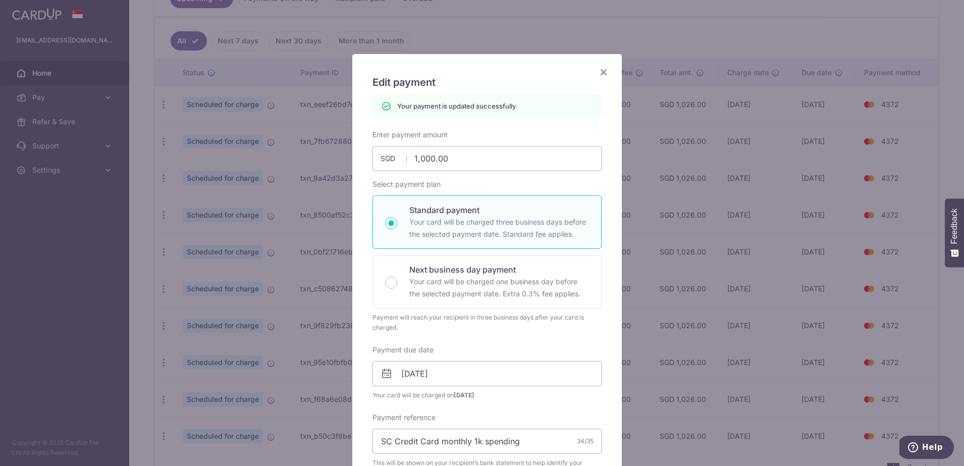
scroll to position [0, 0]
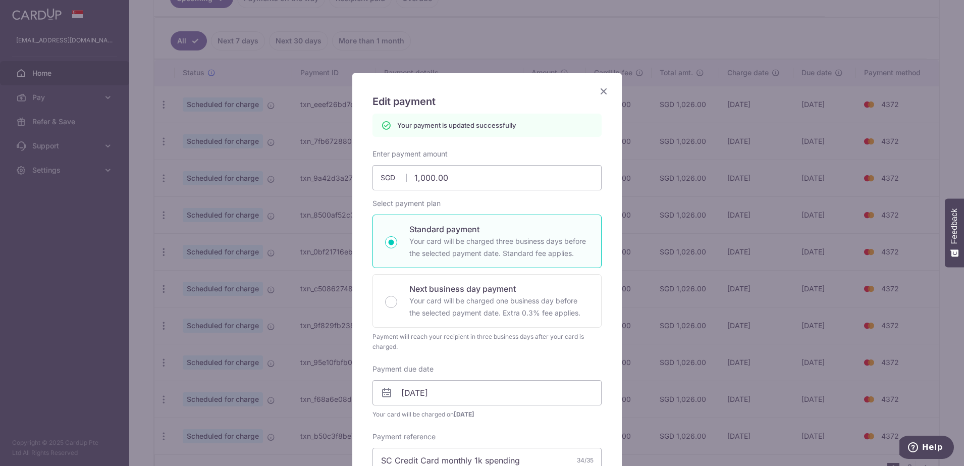
click at [601, 90] on icon "Close" at bounding box center [603, 91] width 12 height 13
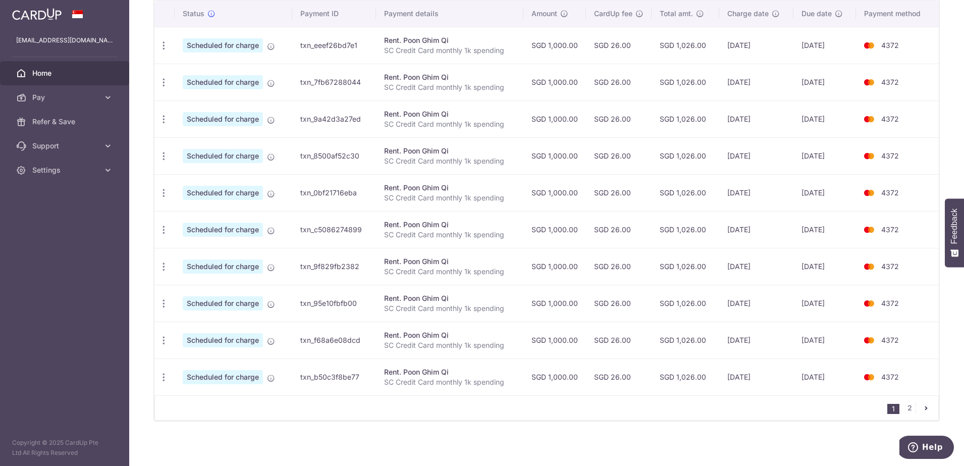
scroll to position [314, 0]
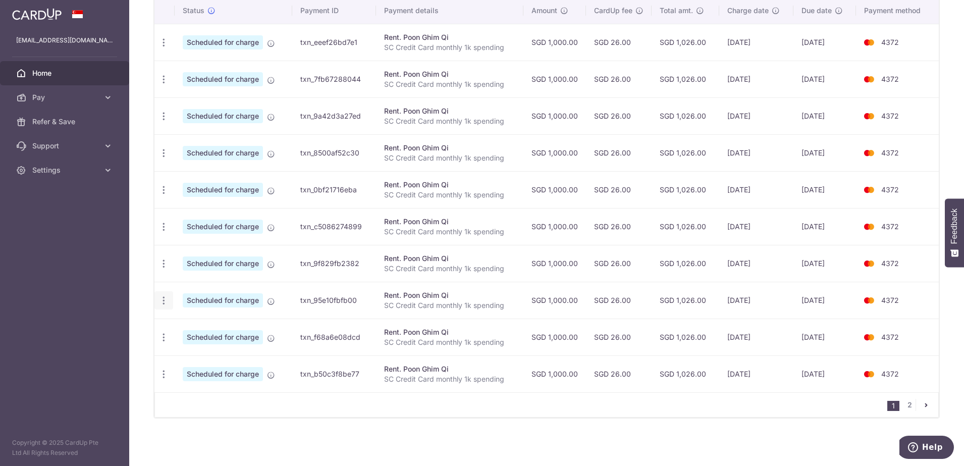
click at [169, 304] on div "Update payment Cancel payment" at bounding box center [163, 300] width 19 height 19
click at [165, 48] on icon "button" at bounding box center [163, 42] width 11 height 11
click at [200, 324] on span "Update payment" at bounding box center [217, 328] width 69 height 12
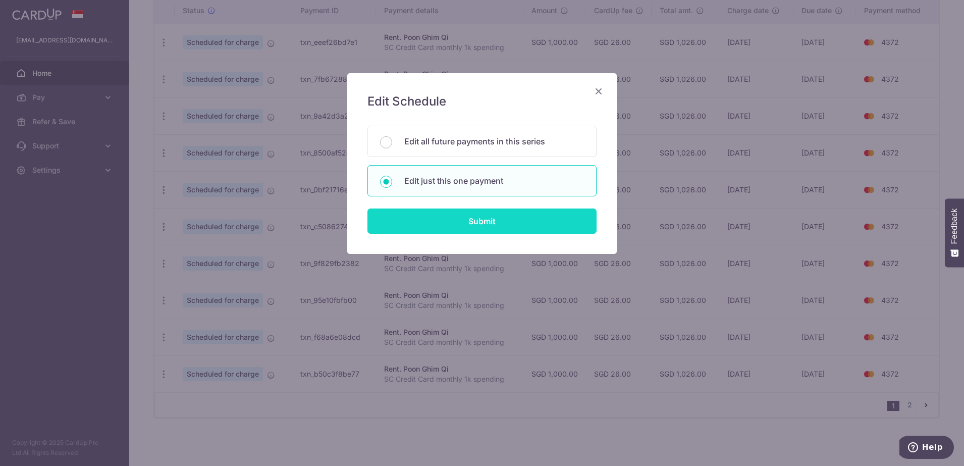
click at [438, 216] on input "Submit" at bounding box center [481, 220] width 229 height 25
radio input "true"
type input "1,000.00"
type input "05/05/2026"
type input "SC Credit Card monthly 1k spending"
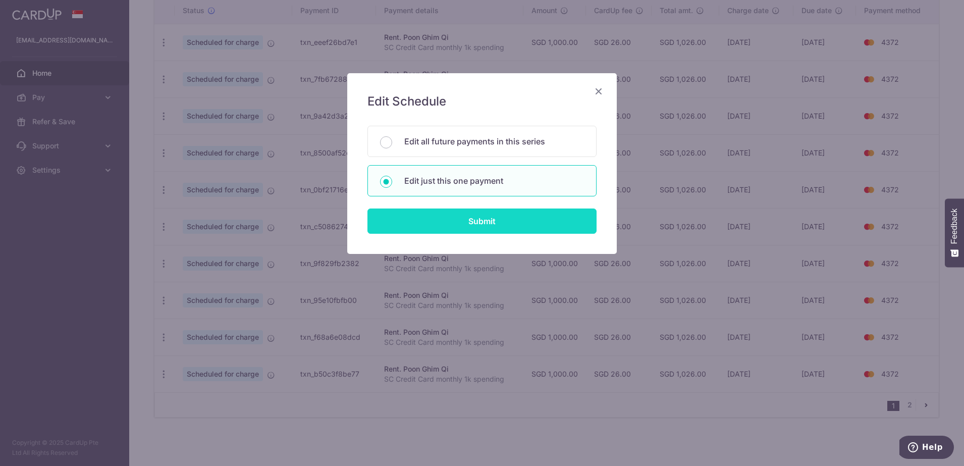
click at [438, 216] on input "Submit" at bounding box center [481, 220] width 229 height 25
radio input "true"
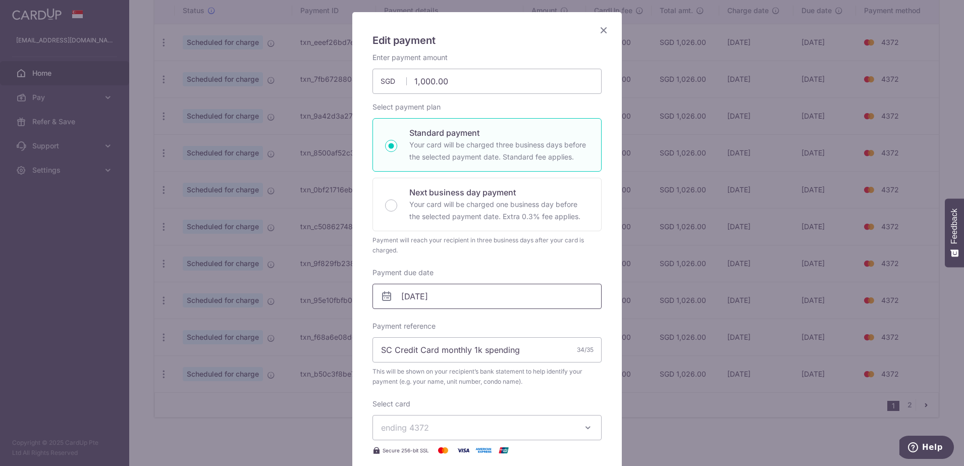
scroll to position [63, 0]
click at [381, 292] on icon at bounding box center [386, 294] width 12 height 12
click at [403, 298] on input "05/05/2026" at bounding box center [486, 294] width 229 height 25
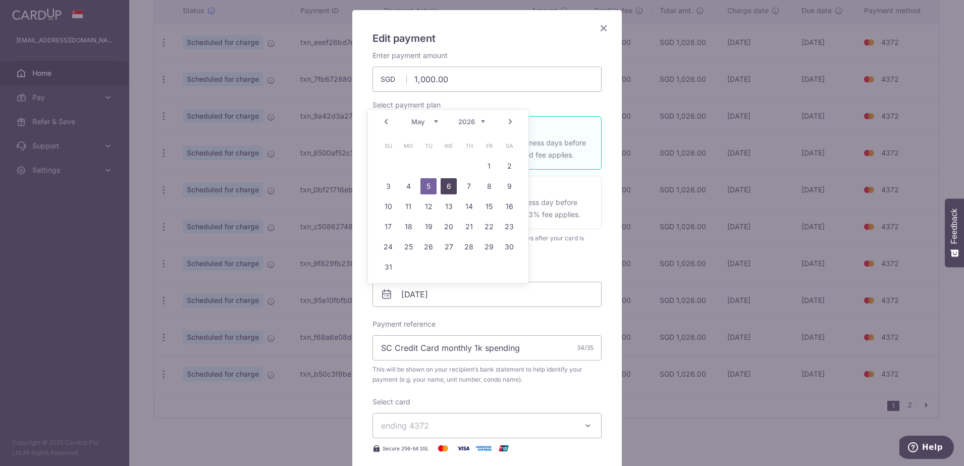
click at [446, 185] on link "6" at bounding box center [448, 186] width 16 height 16
type input "[DATE]"
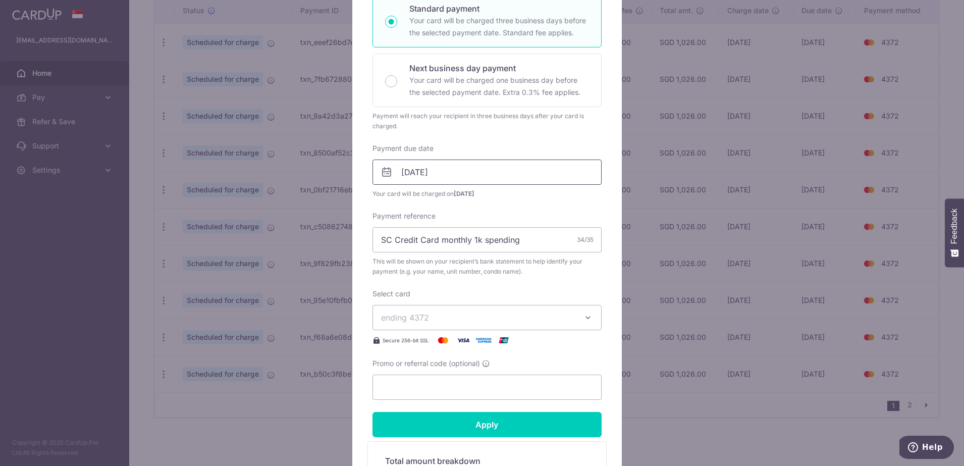
scroll to position [252, 0]
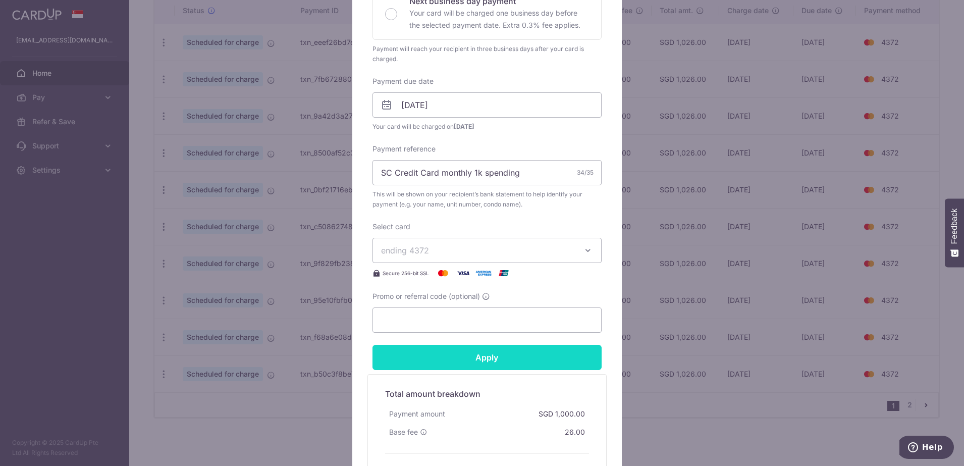
click at [516, 354] on input "Apply" at bounding box center [486, 357] width 229 height 25
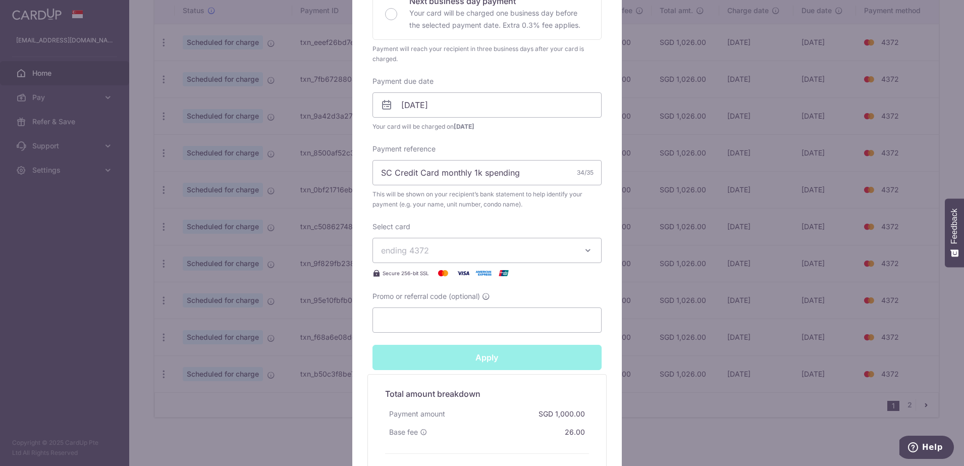
click at [516, 354] on div "Apply" at bounding box center [486, 357] width 241 height 25
type input "Successfully Applied"
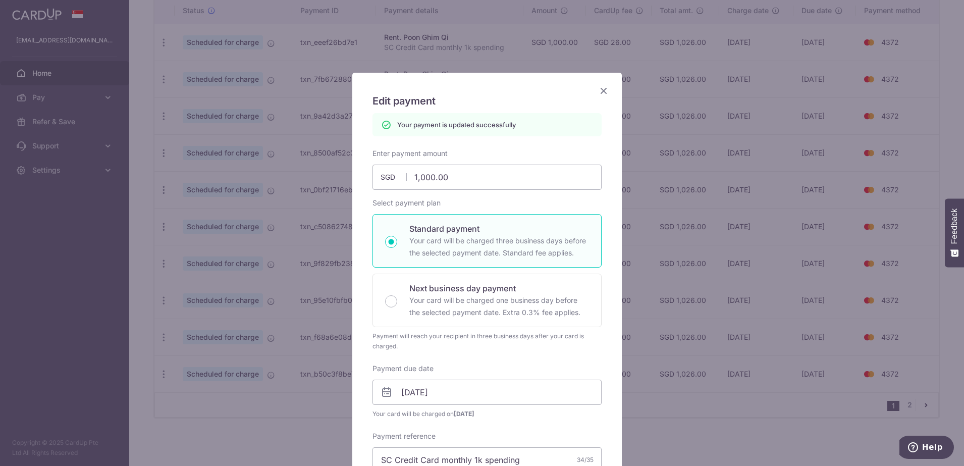
scroll to position [0, 0]
click at [597, 91] on icon "Close" at bounding box center [603, 91] width 12 height 13
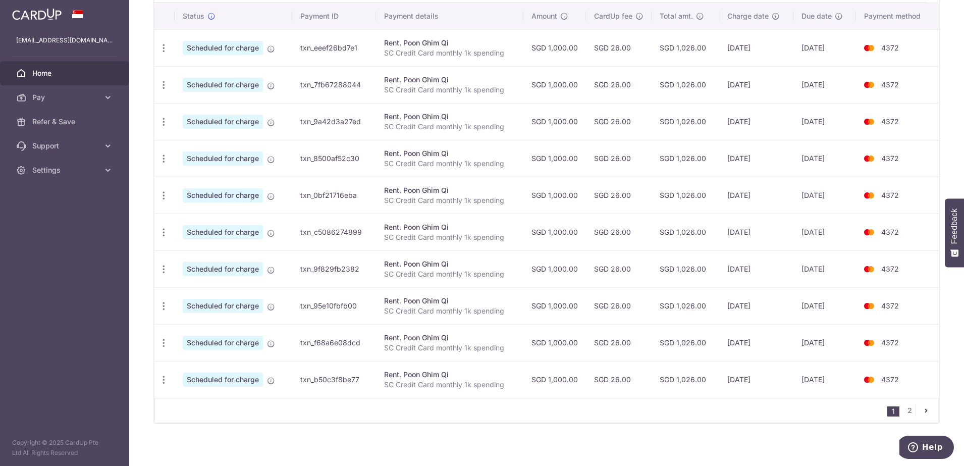
scroll to position [314, 0]
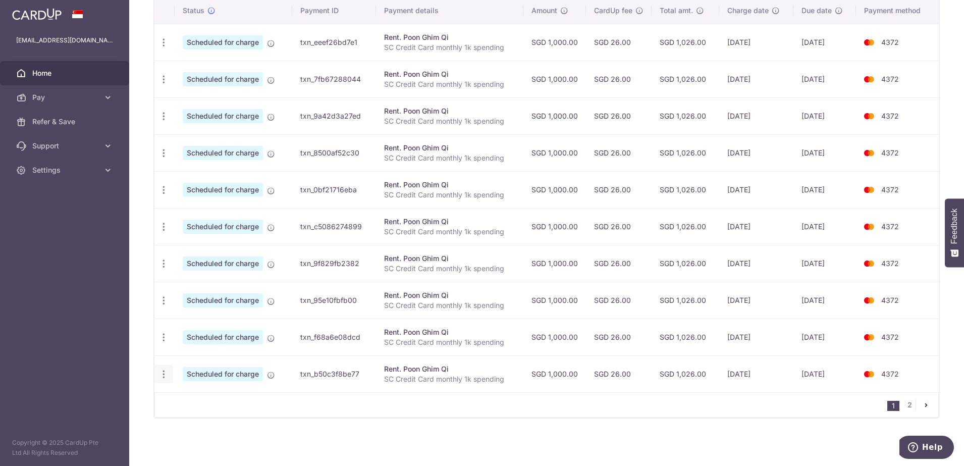
click at [164, 48] on icon "button" at bounding box center [163, 42] width 11 height 11
click at [182, 403] on link "Update payment" at bounding box center [207, 401] width 105 height 24
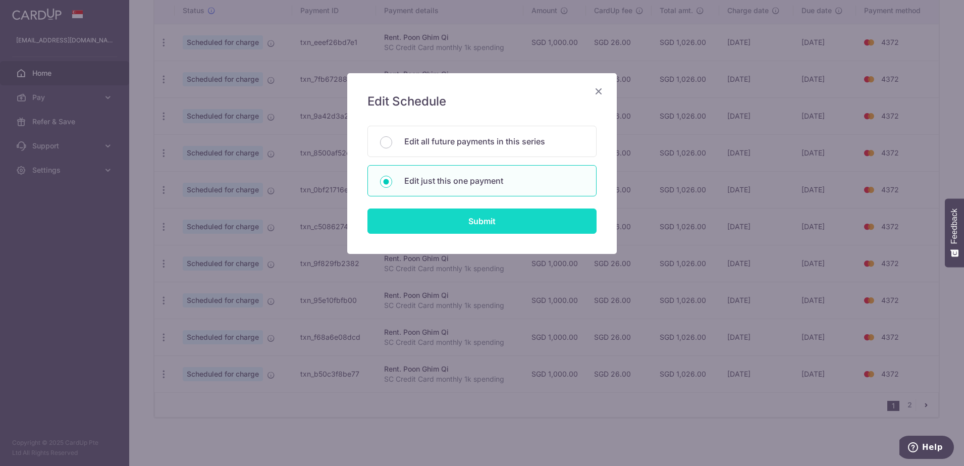
click at [468, 222] on input "Submit" at bounding box center [481, 220] width 229 height 25
radio input "true"
type input "1,000.00"
type input "05/07/2026"
type input "SC Credit Card monthly 1k spending"
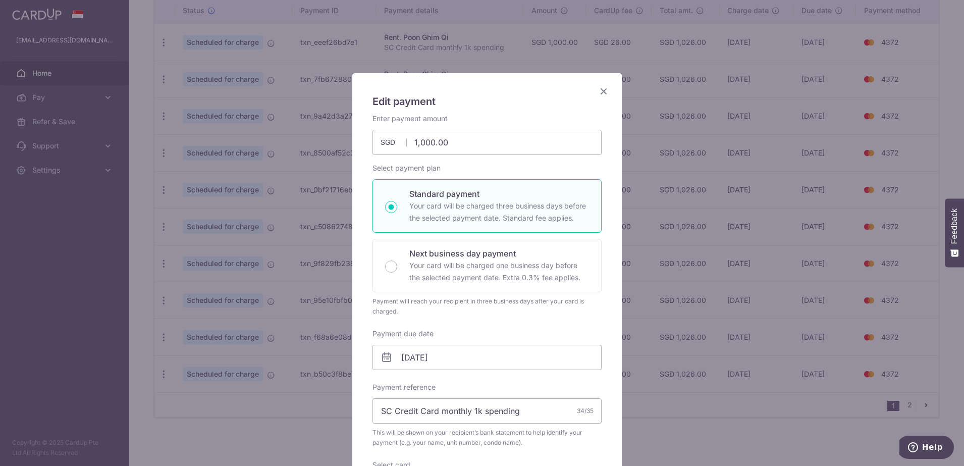
click at [381, 355] on icon at bounding box center [386, 357] width 12 height 12
click at [406, 354] on input "05/07/2026" at bounding box center [486, 357] width 229 height 25
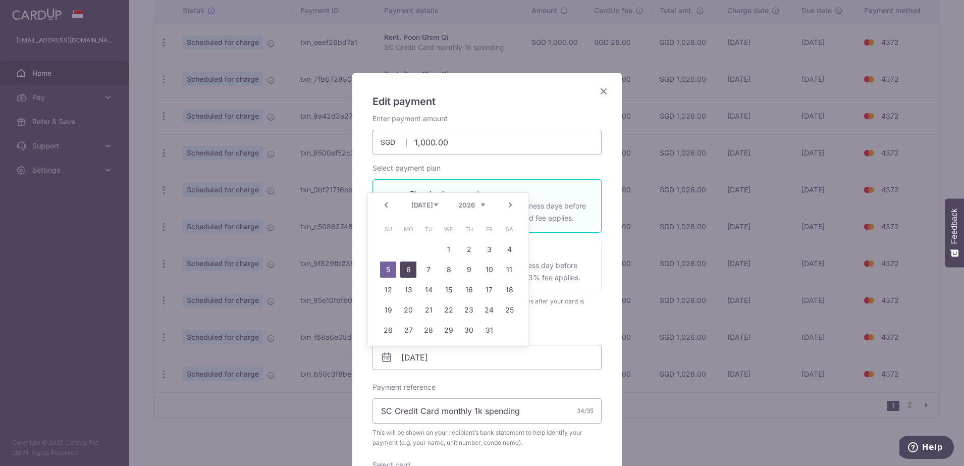
click at [402, 267] on link "6" at bounding box center [408, 269] width 16 height 16
type input "[DATE]"
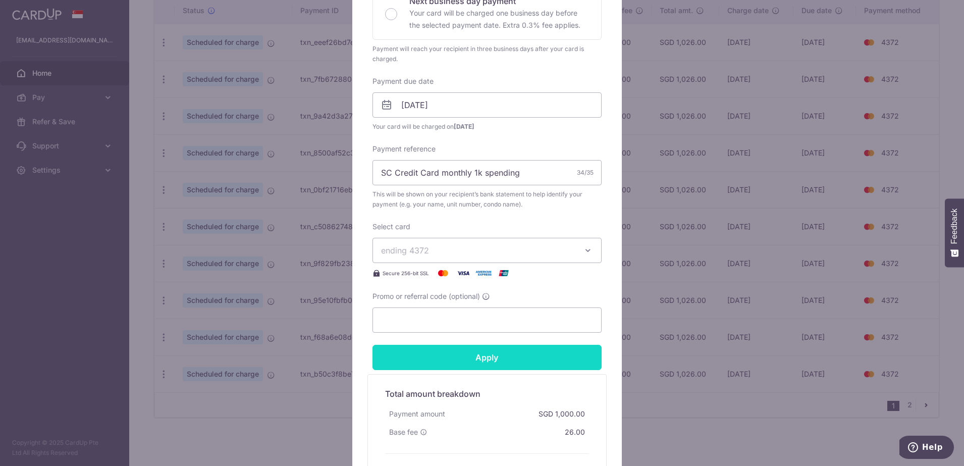
click at [506, 356] on input "Apply" at bounding box center [486, 357] width 229 height 25
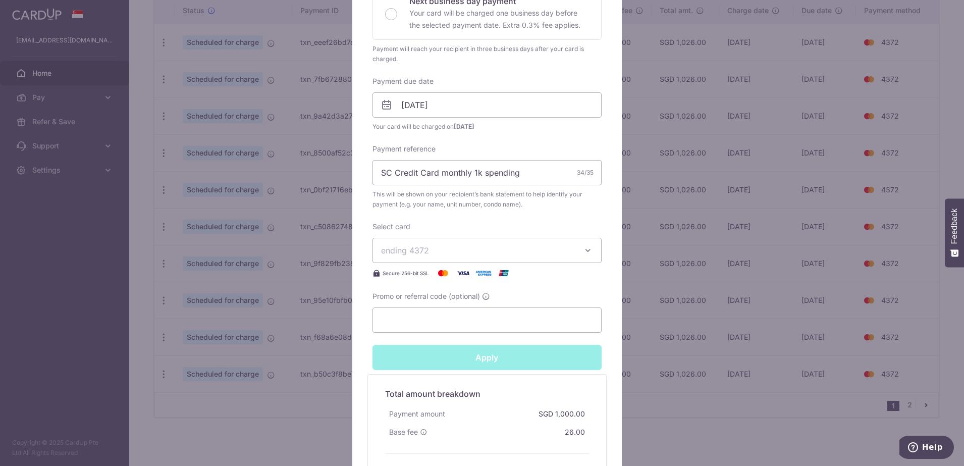
type input "Successfully Applied"
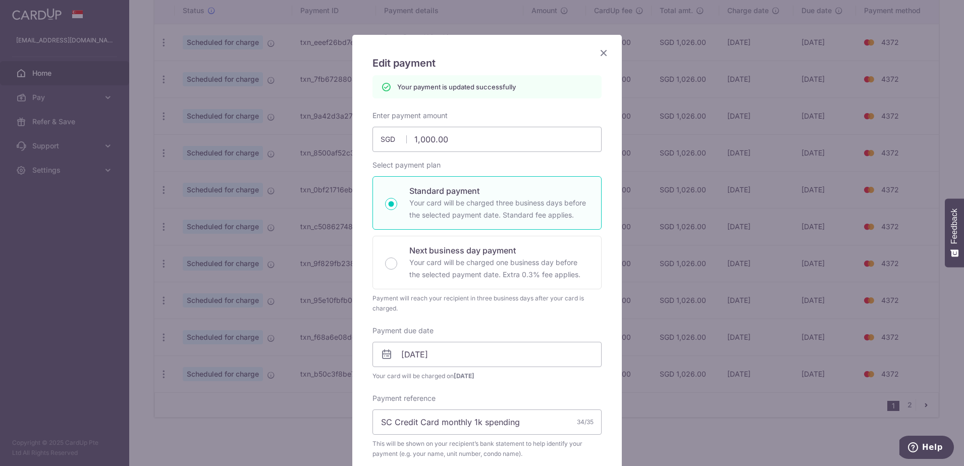
scroll to position [35, 0]
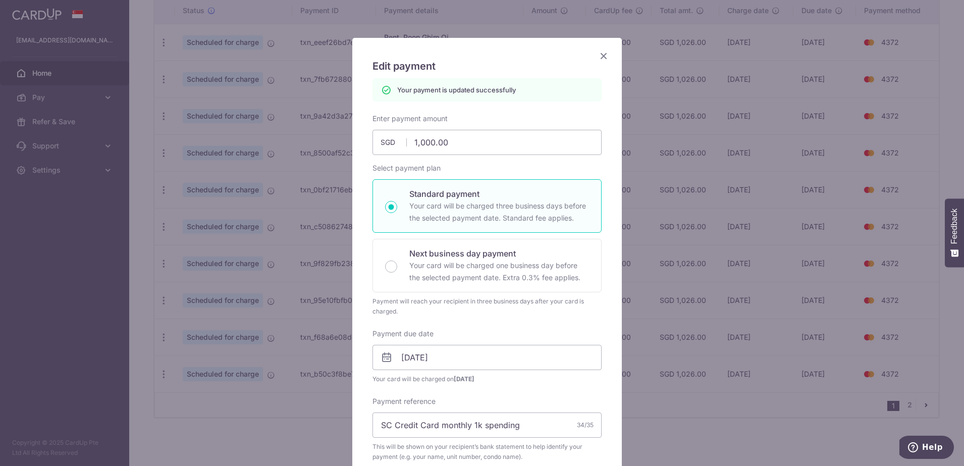
click at [597, 54] on icon "Close" at bounding box center [603, 55] width 12 height 13
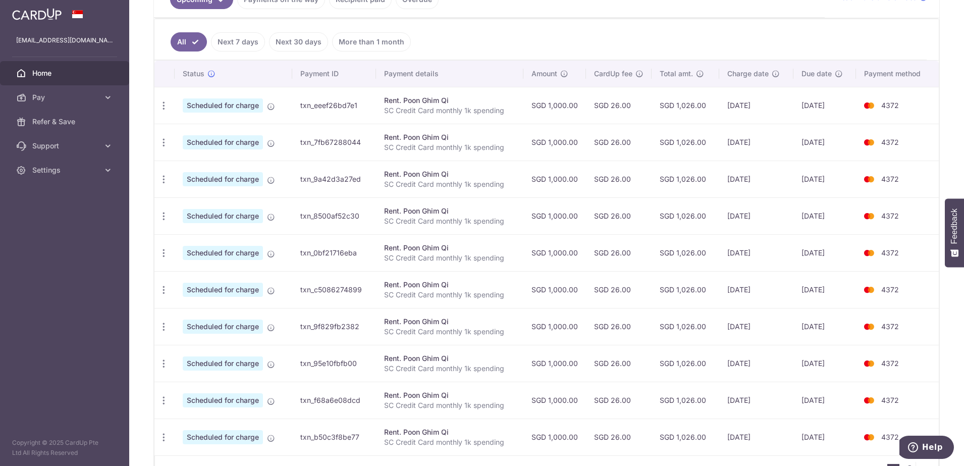
scroll to position [62, 0]
